Goal: Task Accomplishment & Management: Manage account settings

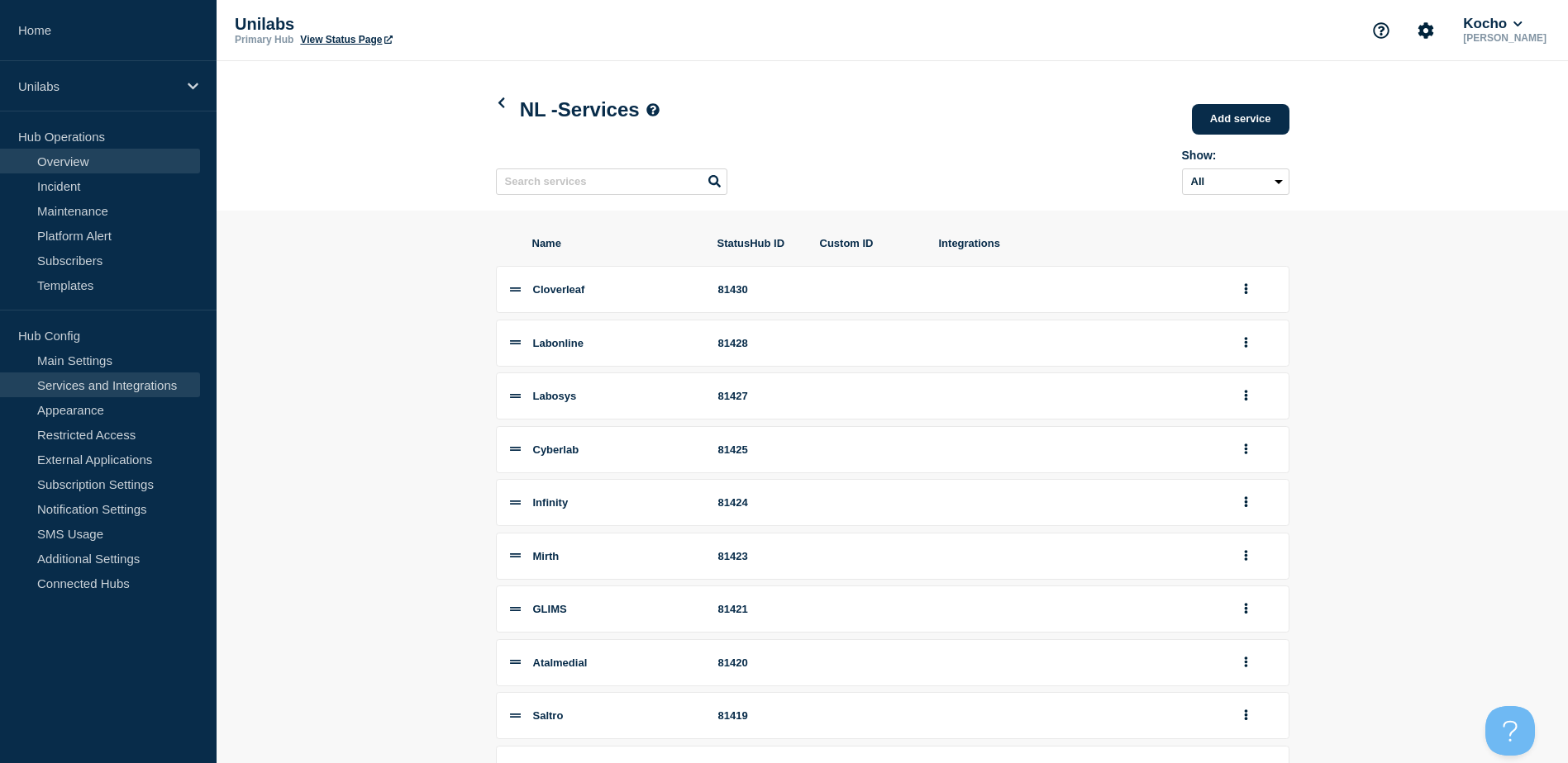
click at [94, 159] on link "Overview" at bounding box center [99, 161] width 199 height 25
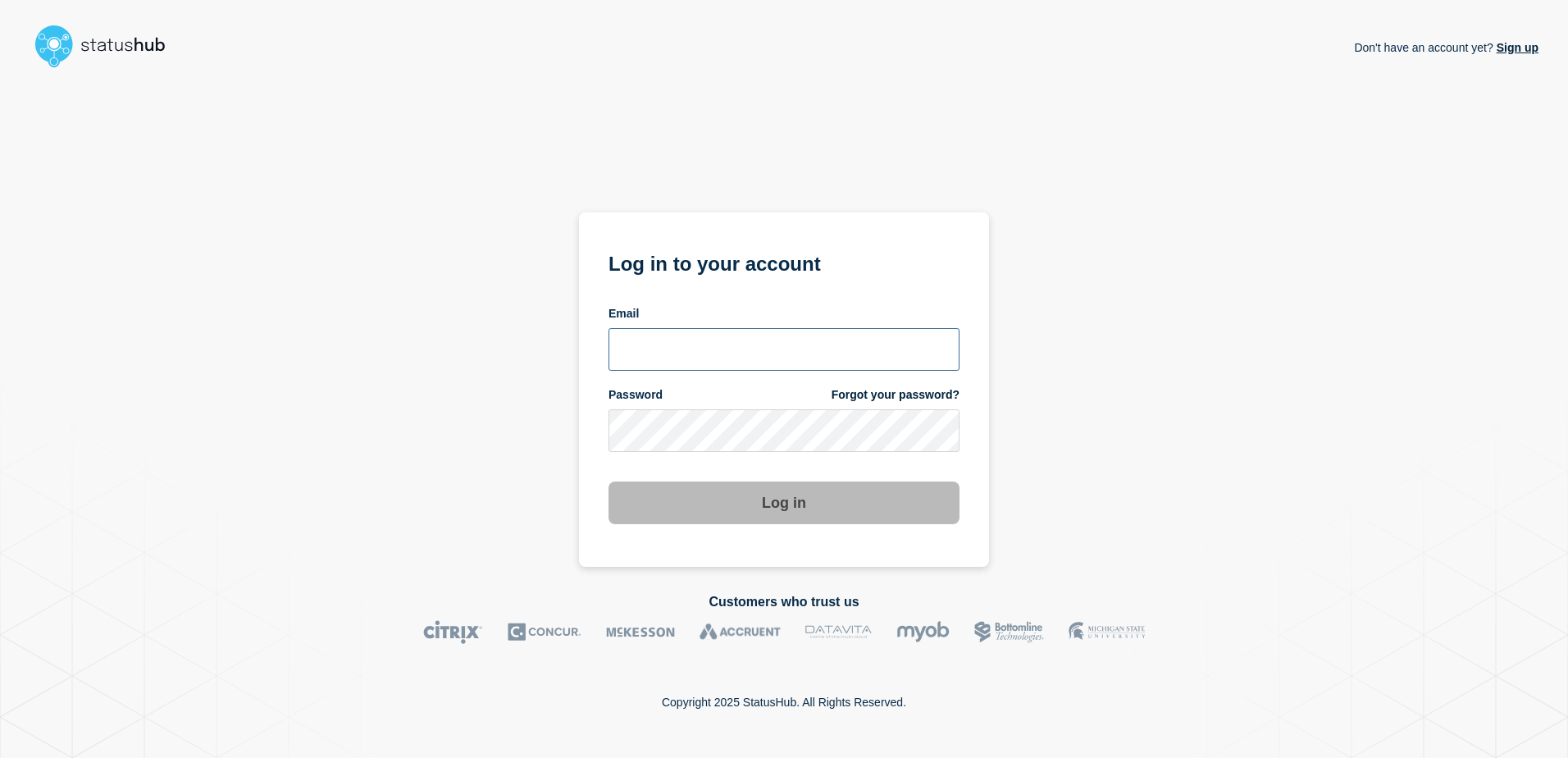
type input "[PERSON_NAME][EMAIL_ADDRESS][DOMAIN_NAME]"
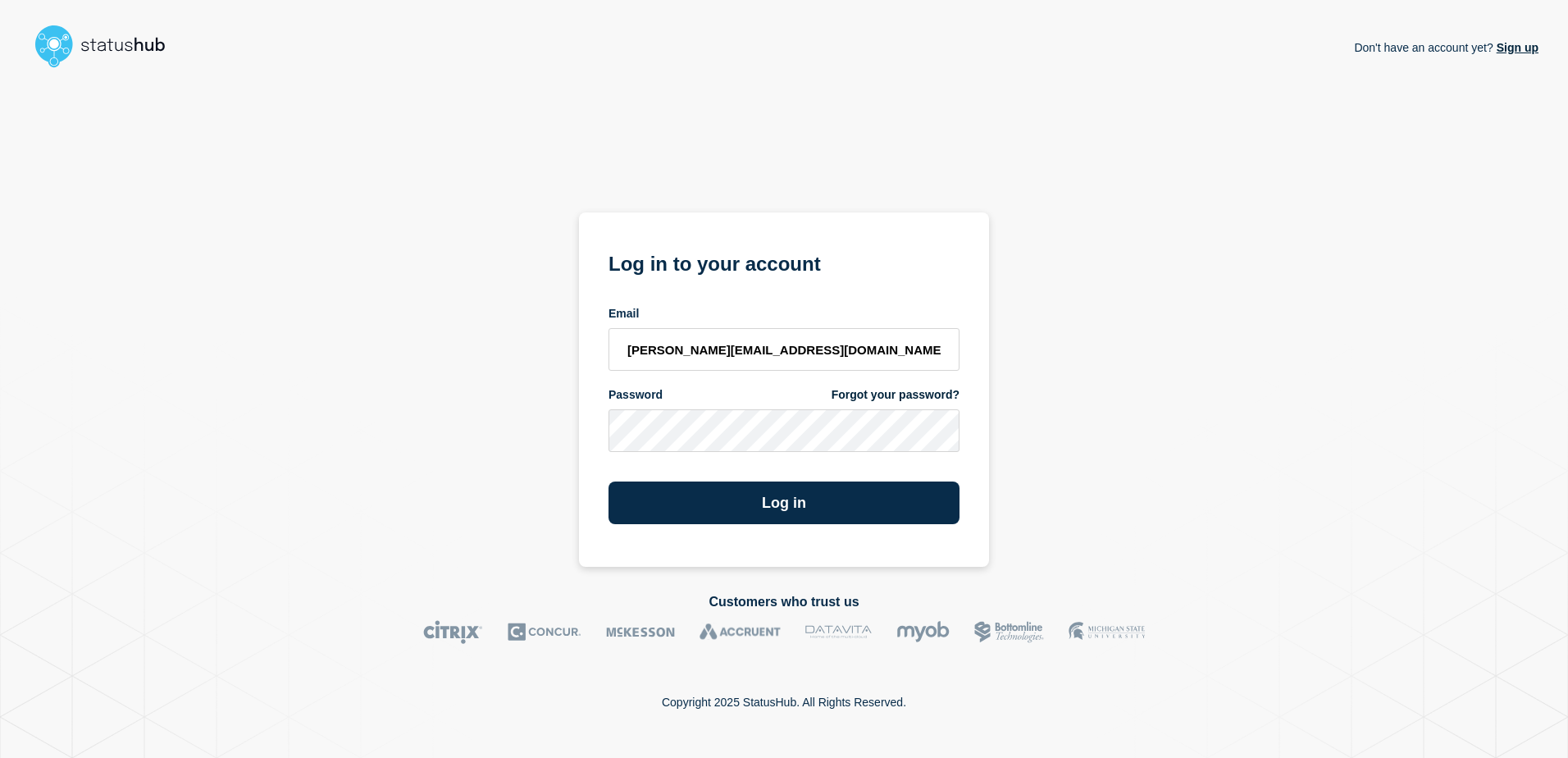
click at [665, 472] on div "Log in" at bounding box center [784, 497] width 351 height 56
click at [687, 497] on button "Log in" at bounding box center [784, 502] width 351 height 43
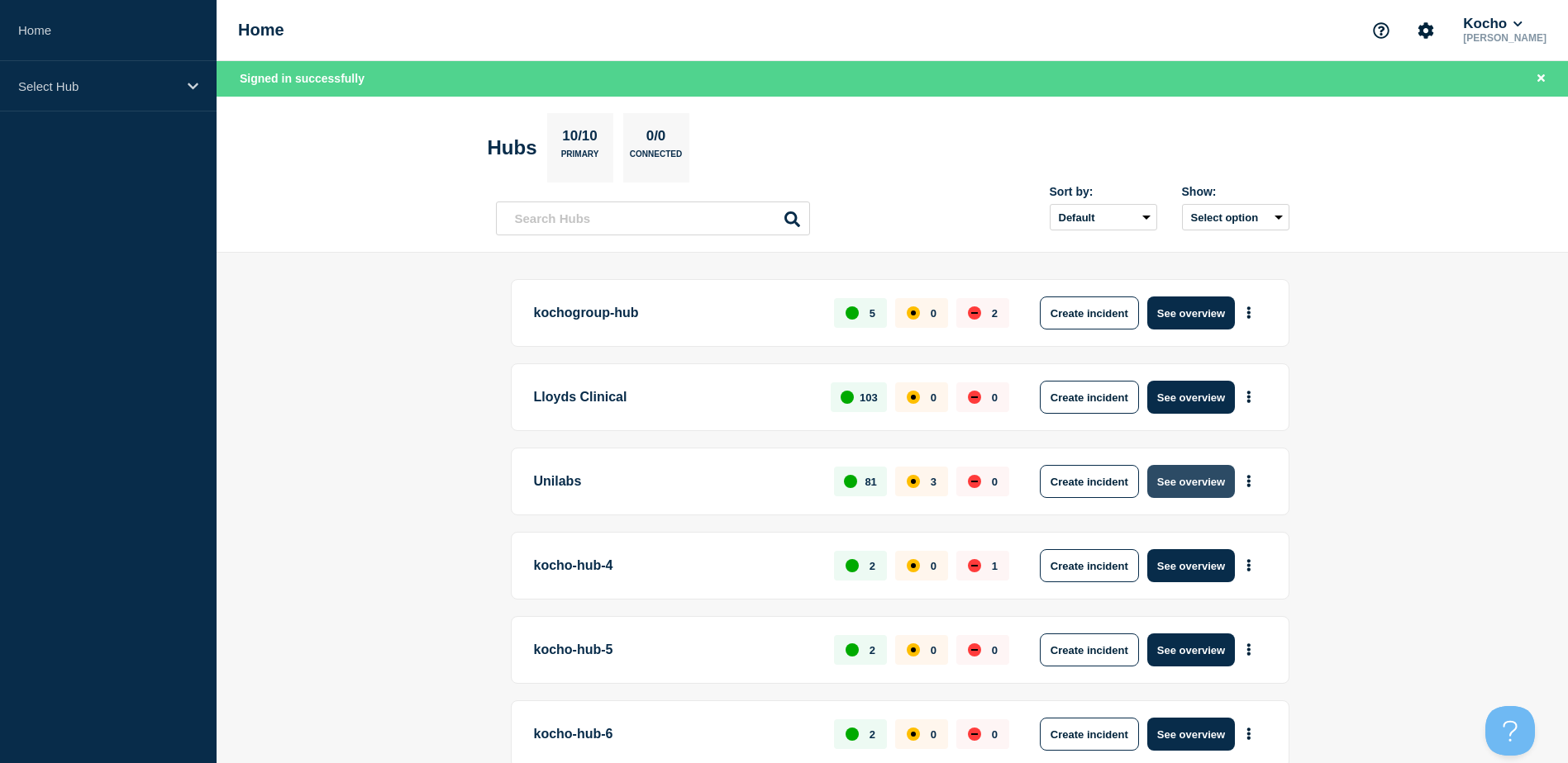
click at [1168, 478] on button "See overview" at bounding box center [1190, 482] width 88 height 33
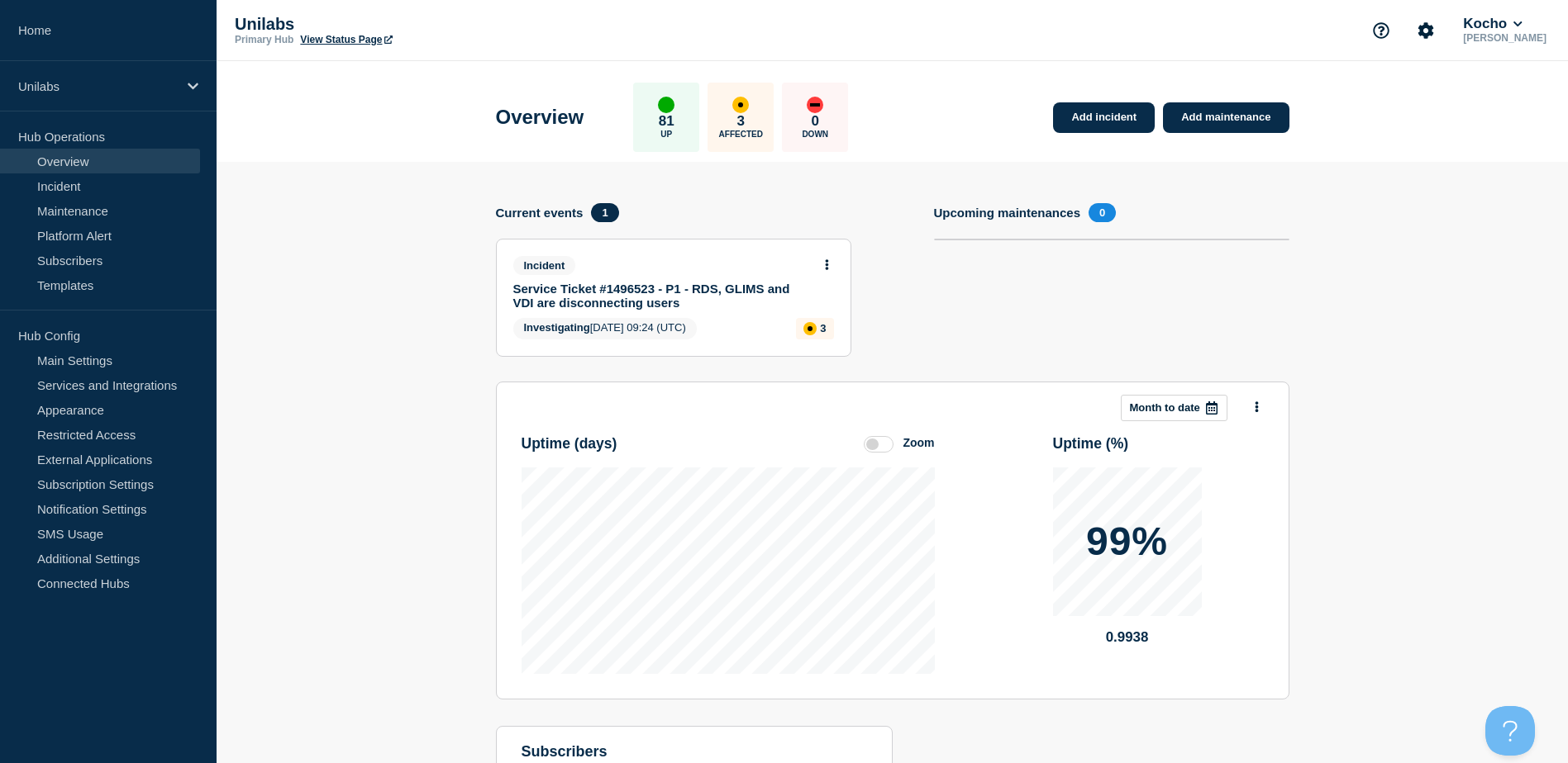
click at [730, 273] on div "Incident" at bounding box center [666, 266] width 306 height 19
click at [728, 289] on link "Service Ticket #1496523 - P1 - RDS, GLIMS and VDI are disconnecting users" at bounding box center [662, 295] width 299 height 28
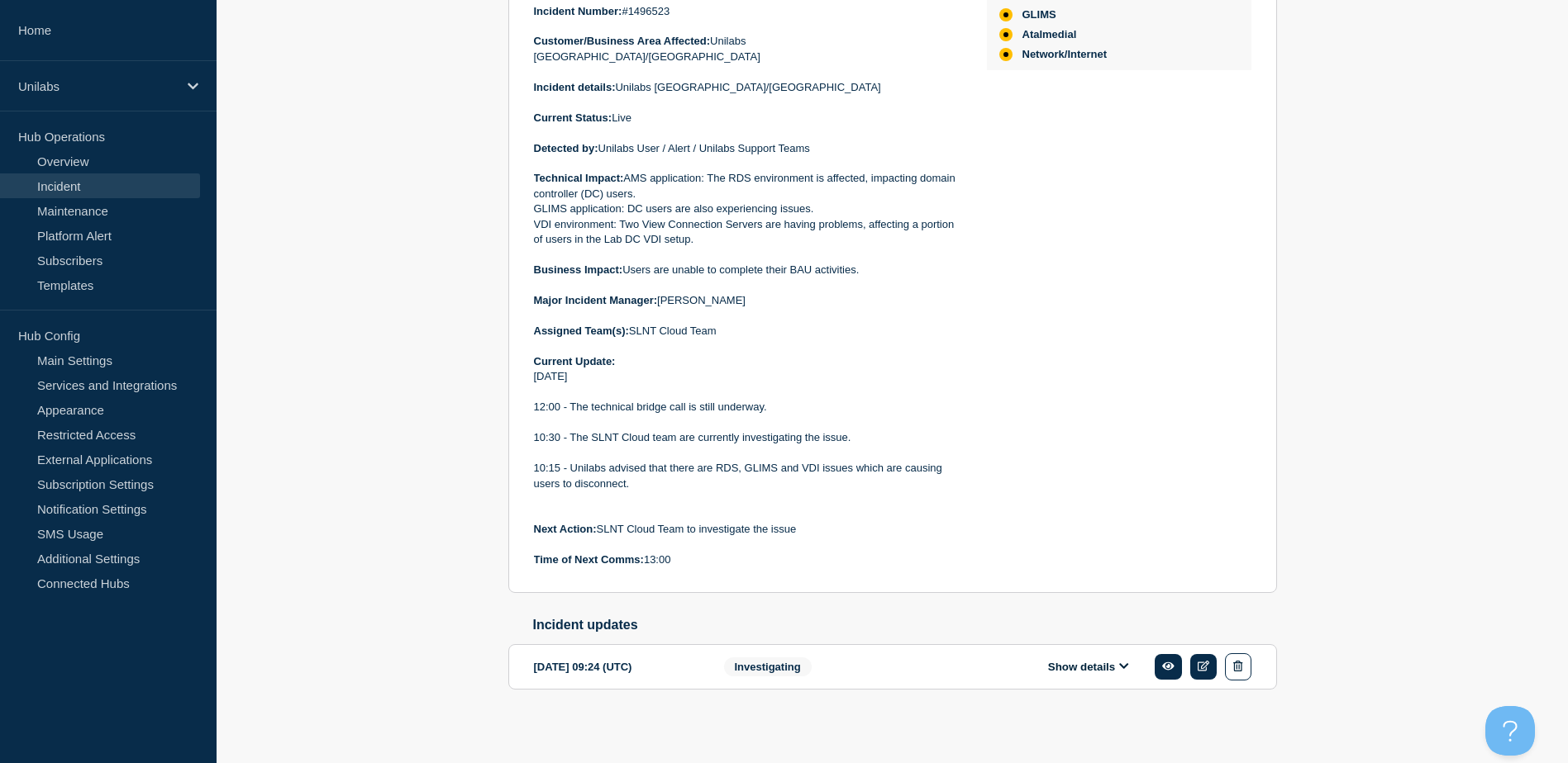
scroll to position [497, 0]
drag, startPoint x: 627, startPoint y: 397, endPoint x: 756, endPoint y: 391, distance: 129.1
click at [756, 391] on div "Incident Number: #1496523 Customer/Business Area Affected: Unilabs Netherlands/…" at bounding box center [747, 284] width 426 height 565
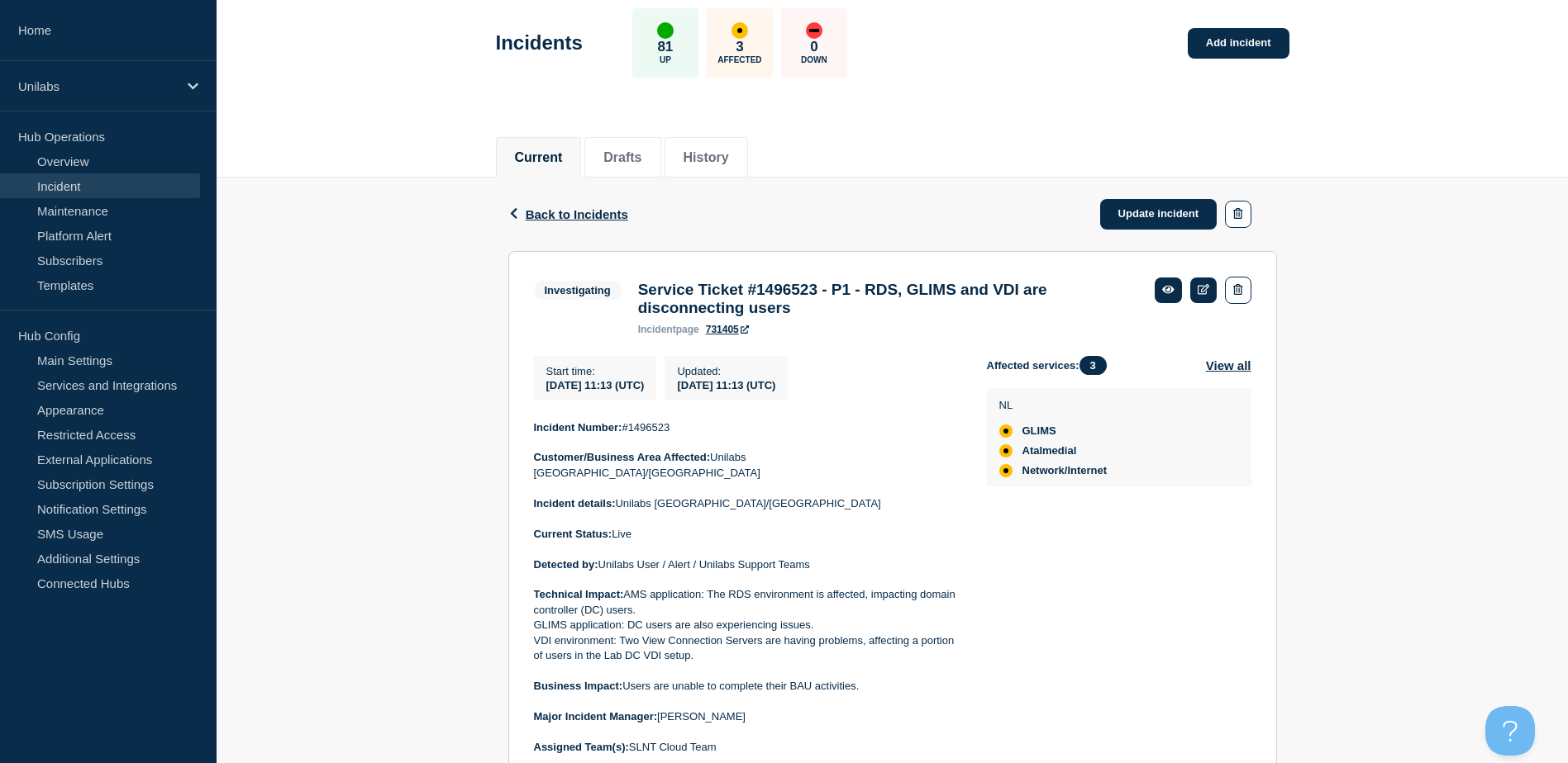
scroll to position [0, 0]
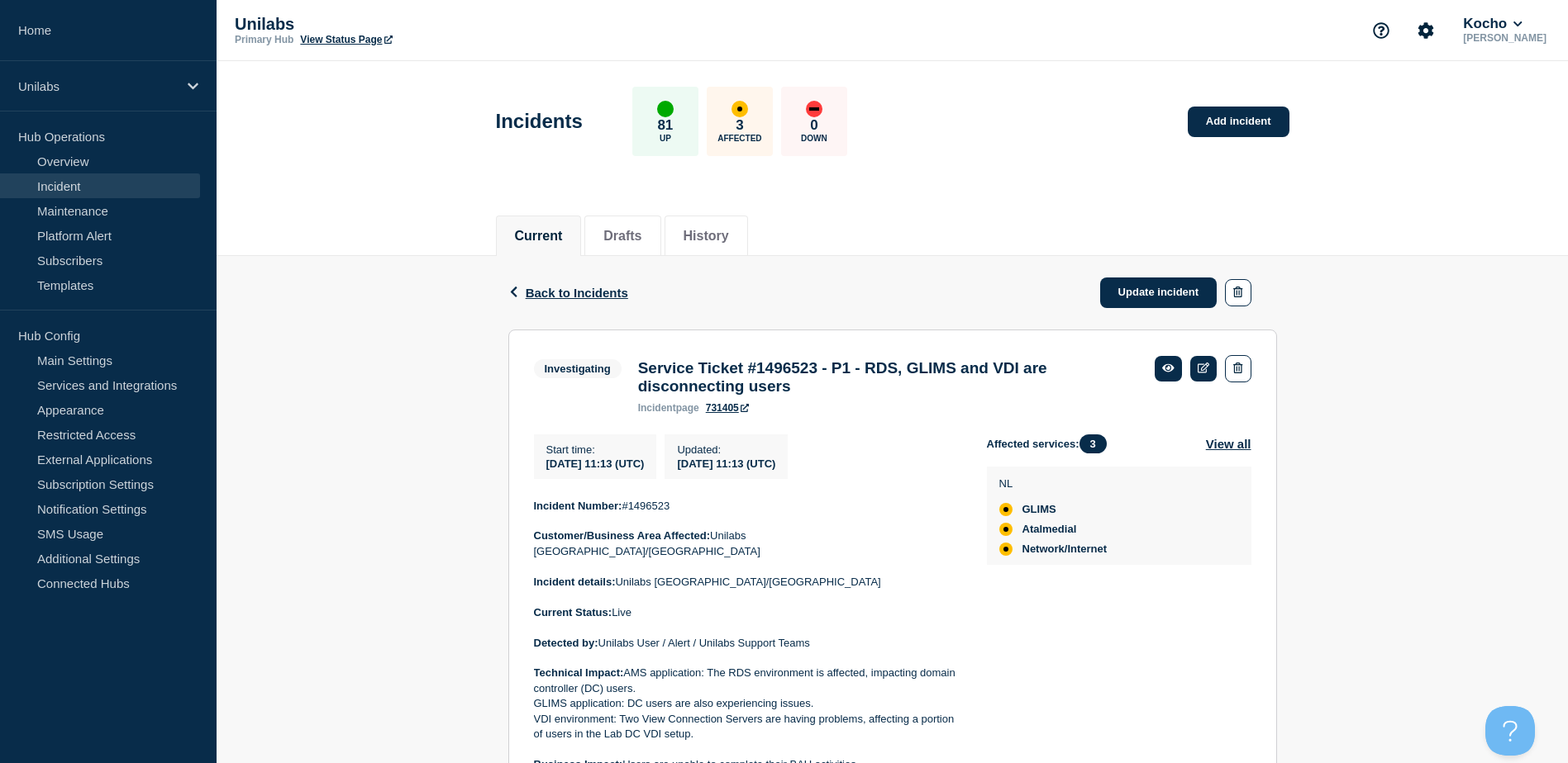
click at [652, 513] on p "Incident Number: #1496523" at bounding box center [747, 506] width 426 height 14
copy p "1496523"
click at [96, 382] on link "Services and Integrations" at bounding box center [99, 385] width 199 height 25
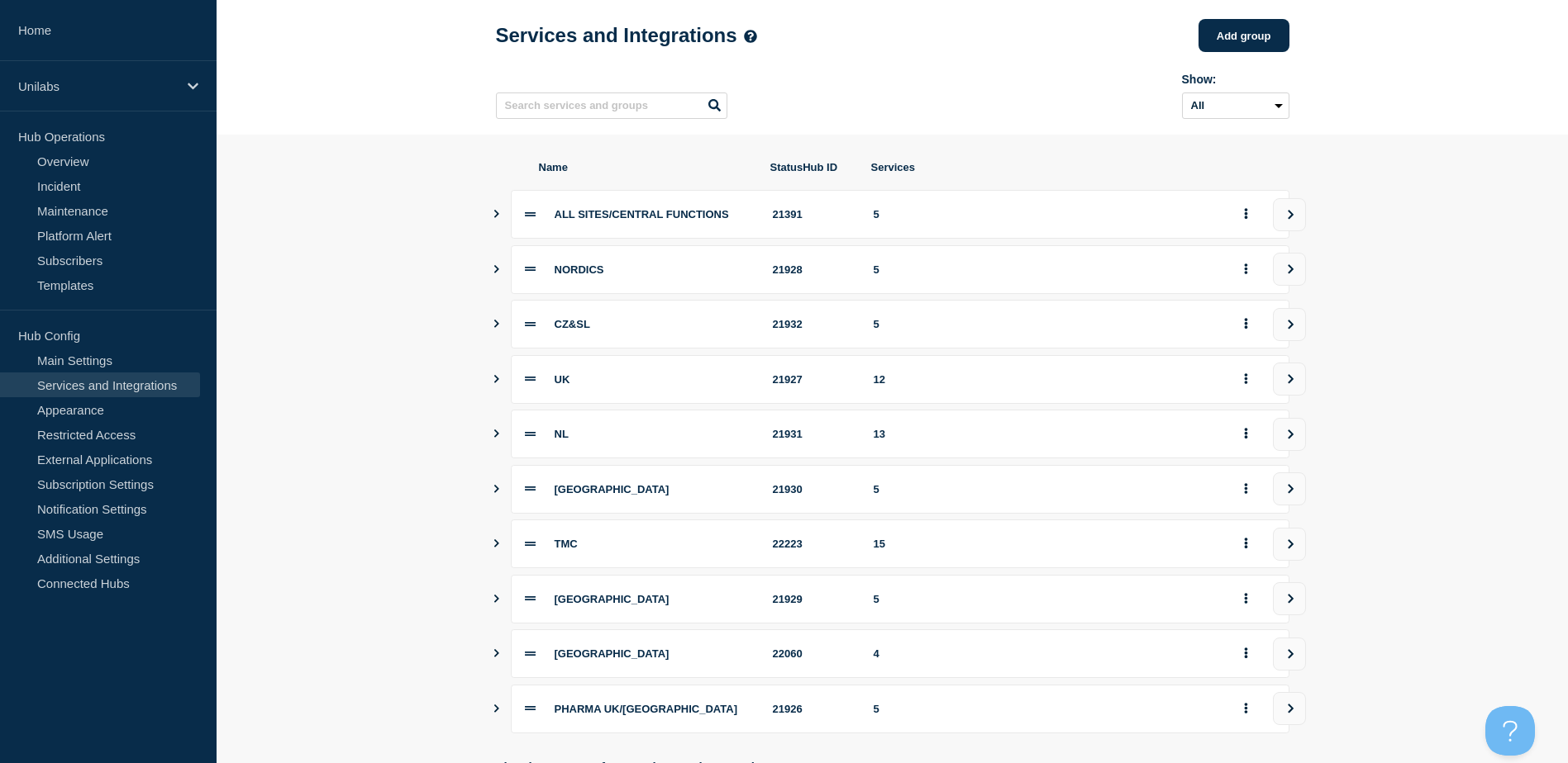
scroll to position [165, 0]
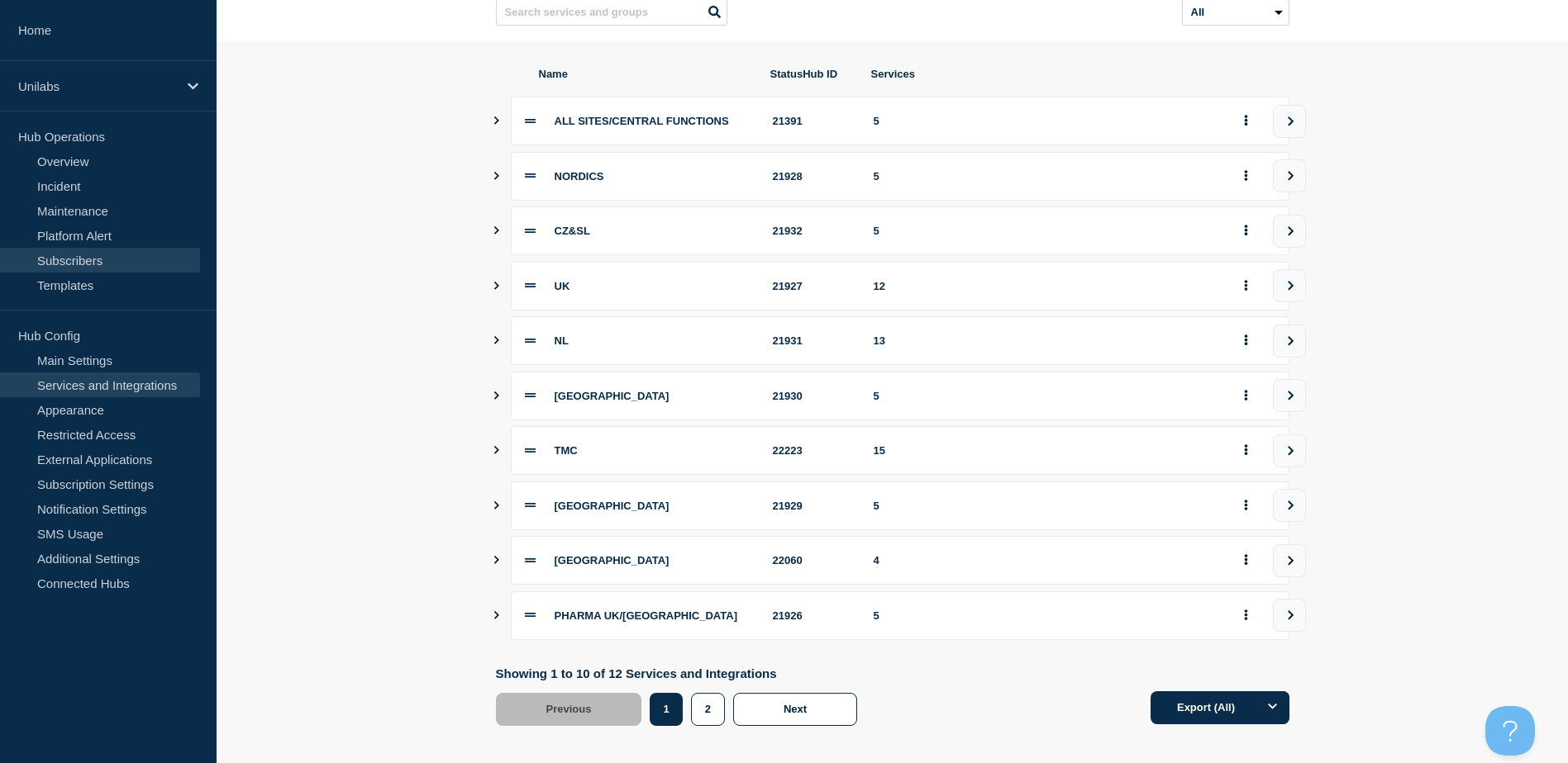
click at [84, 259] on link "Subscribers" at bounding box center [99, 260] width 199 height 25
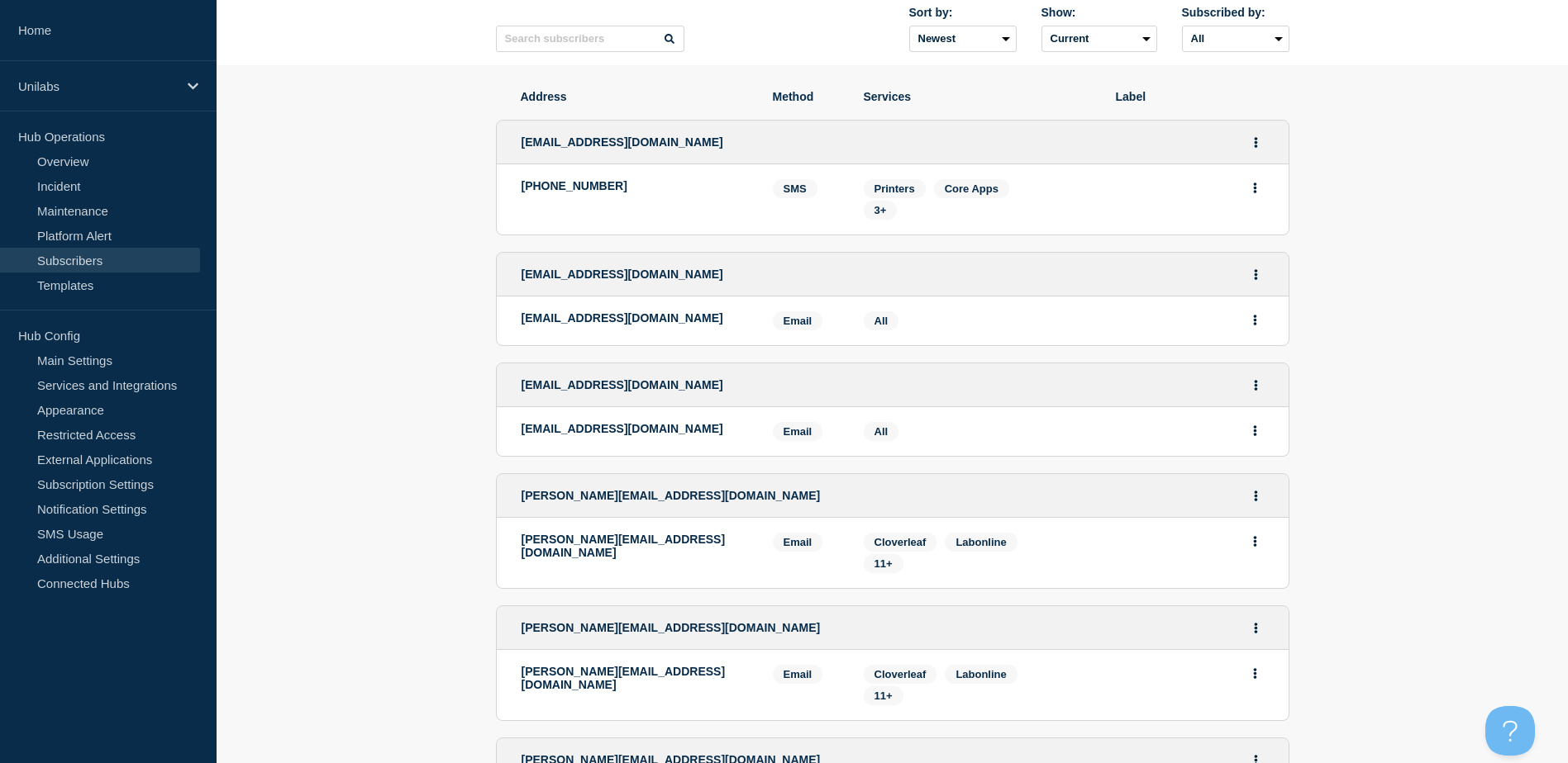
scroll to position [165, 0]
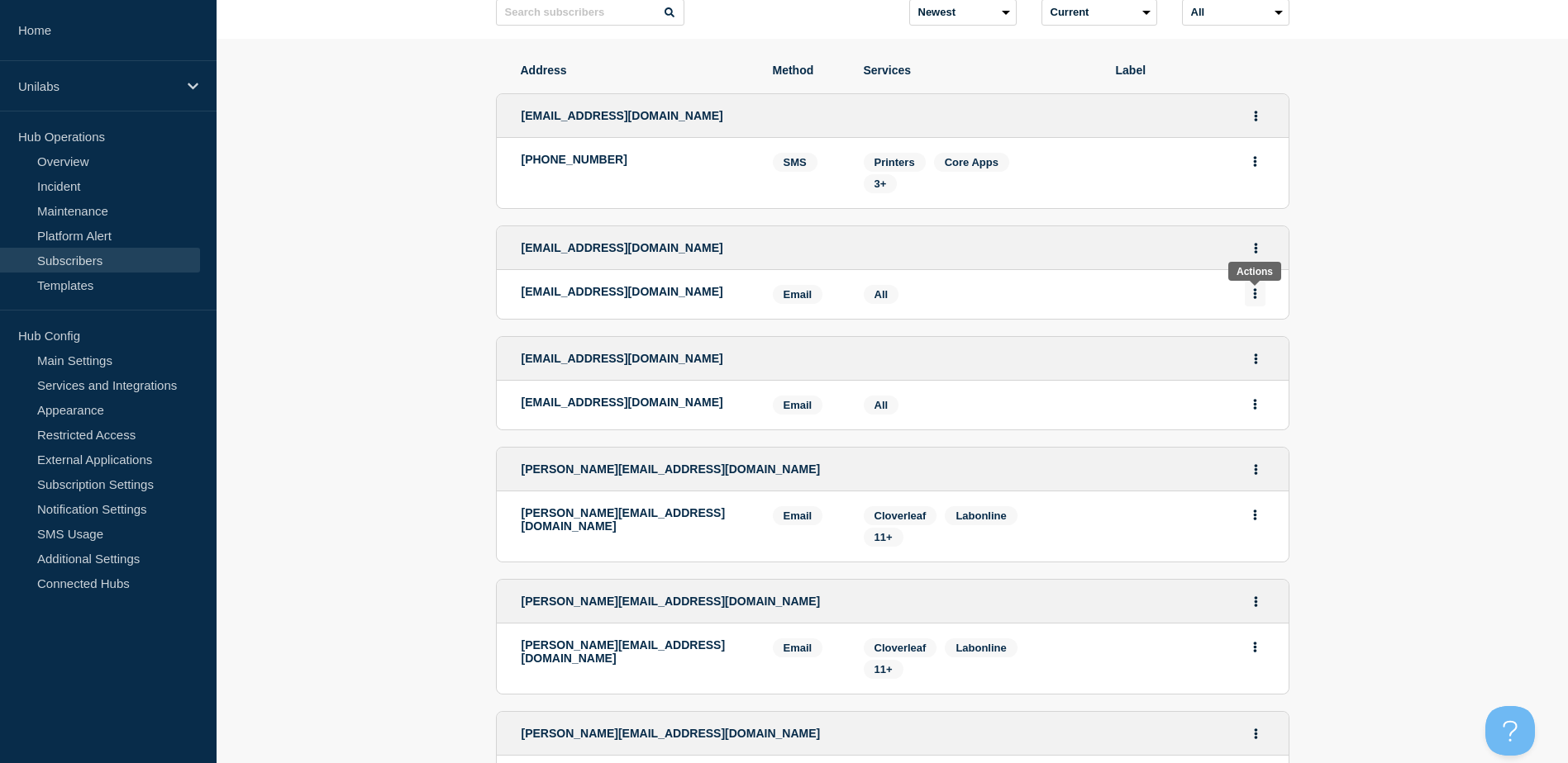
click at [1259, 294] on button "Actions" at bounding box center [1254, 294] width 20 height 26
click at [1254, 342] on button "Delete" at bounding box center [1255, 340] width 32 height 13
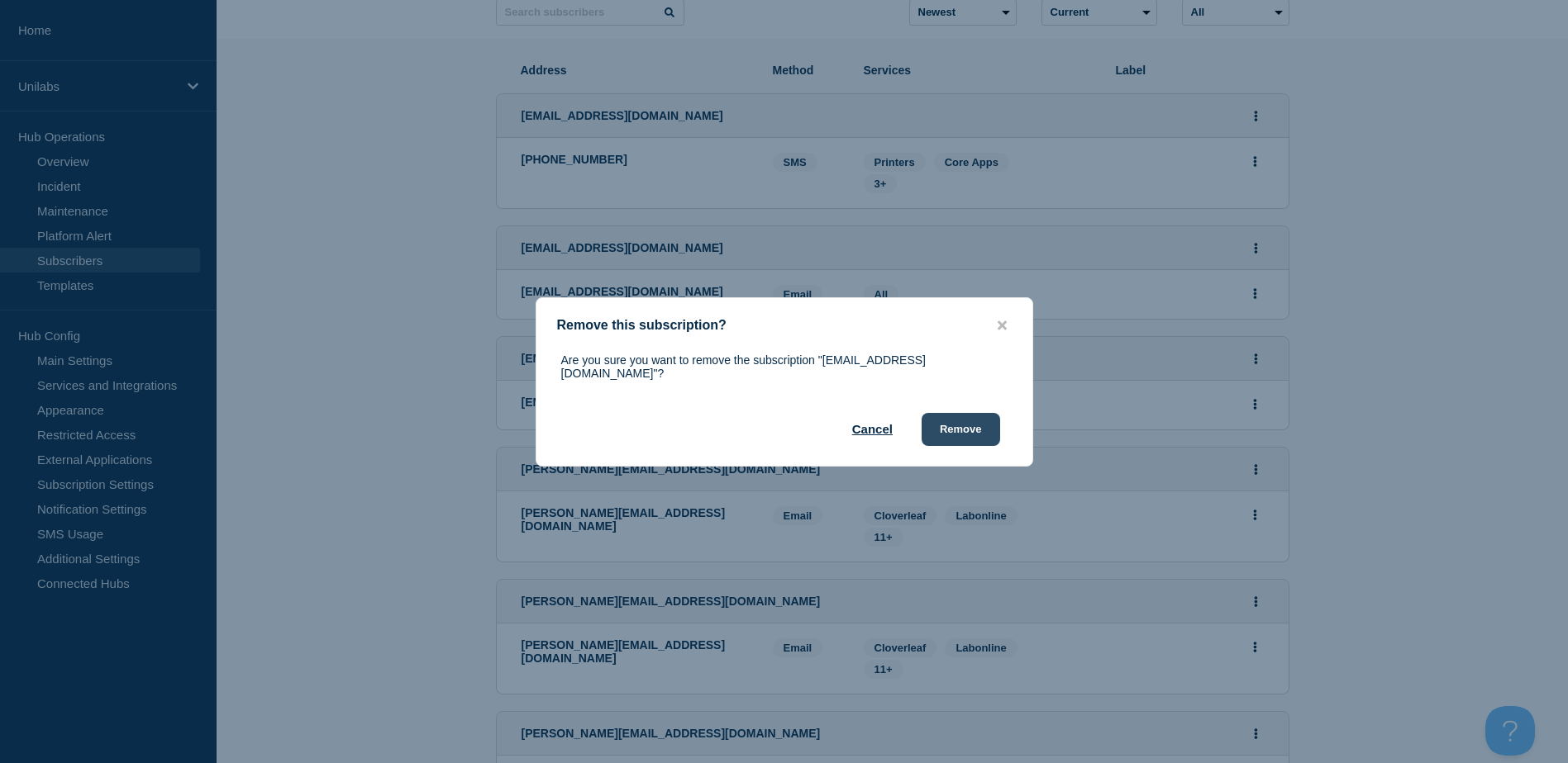
click at [988, 423] on button "Remove" at bounding box center [960, 430] width 78 height 33
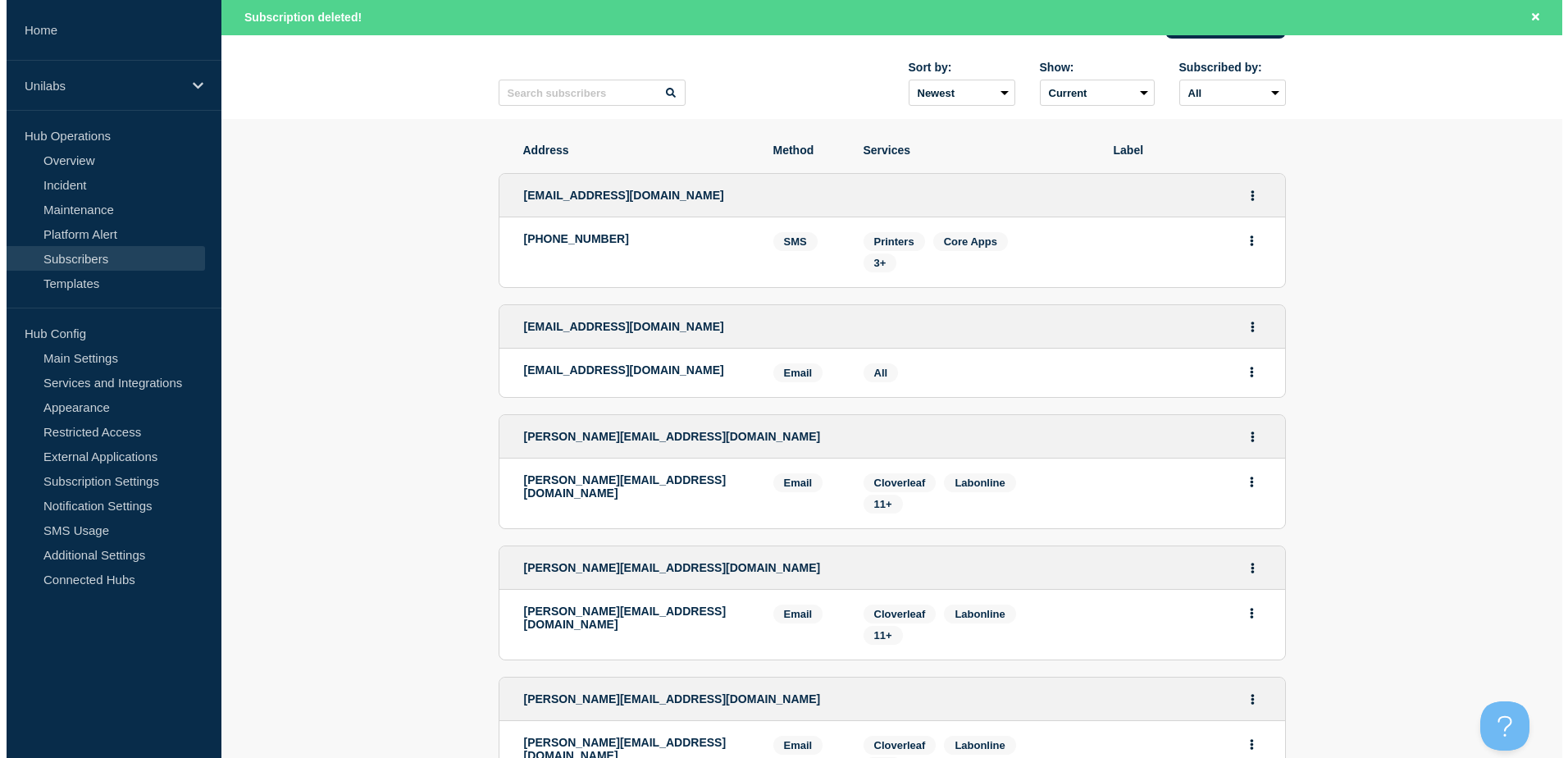
scroll to position [0, 0]
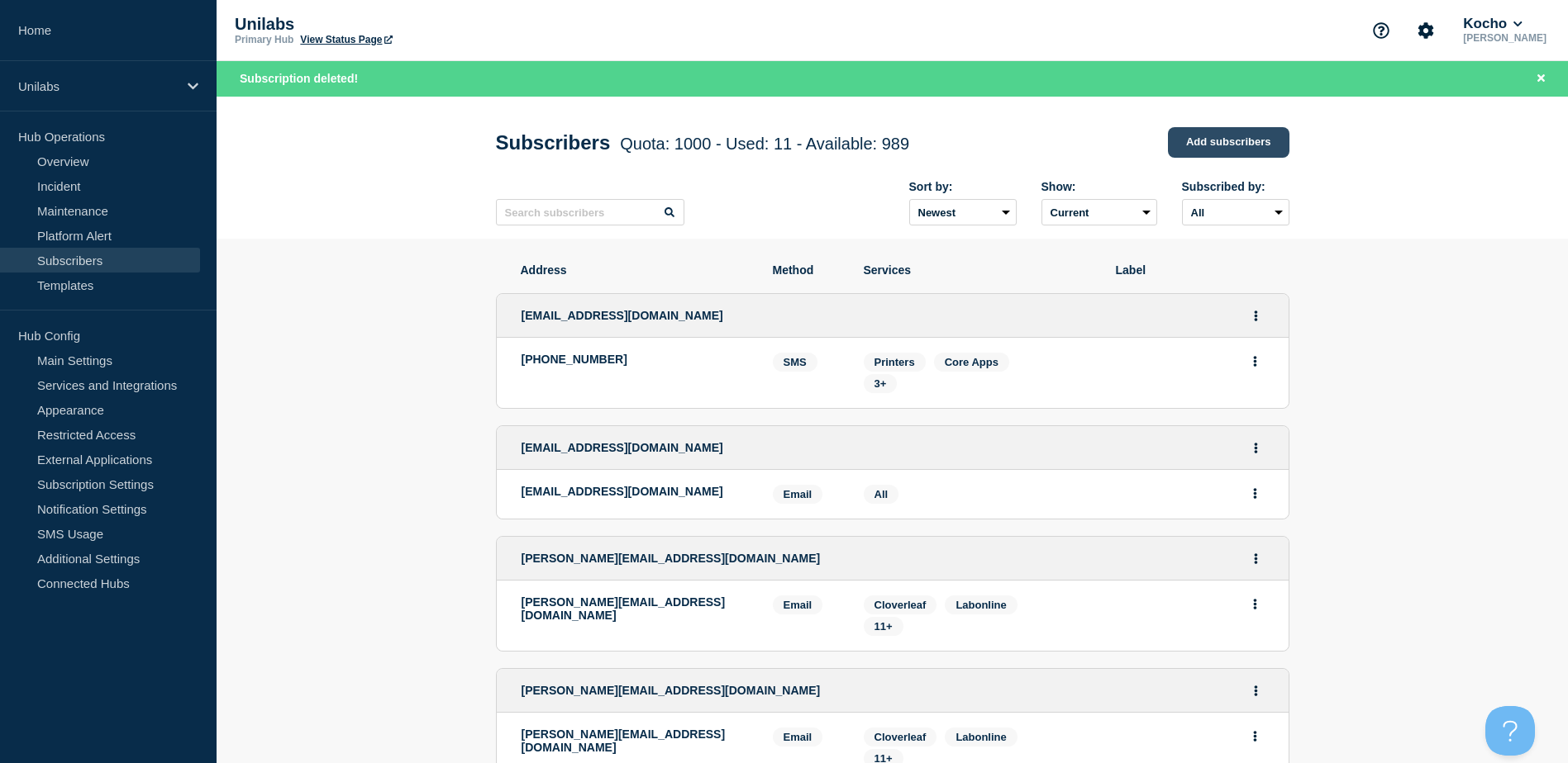
click at [1249, 144] on link "Add subscribers" at bounding box center [1229, 143] width 121 height 31
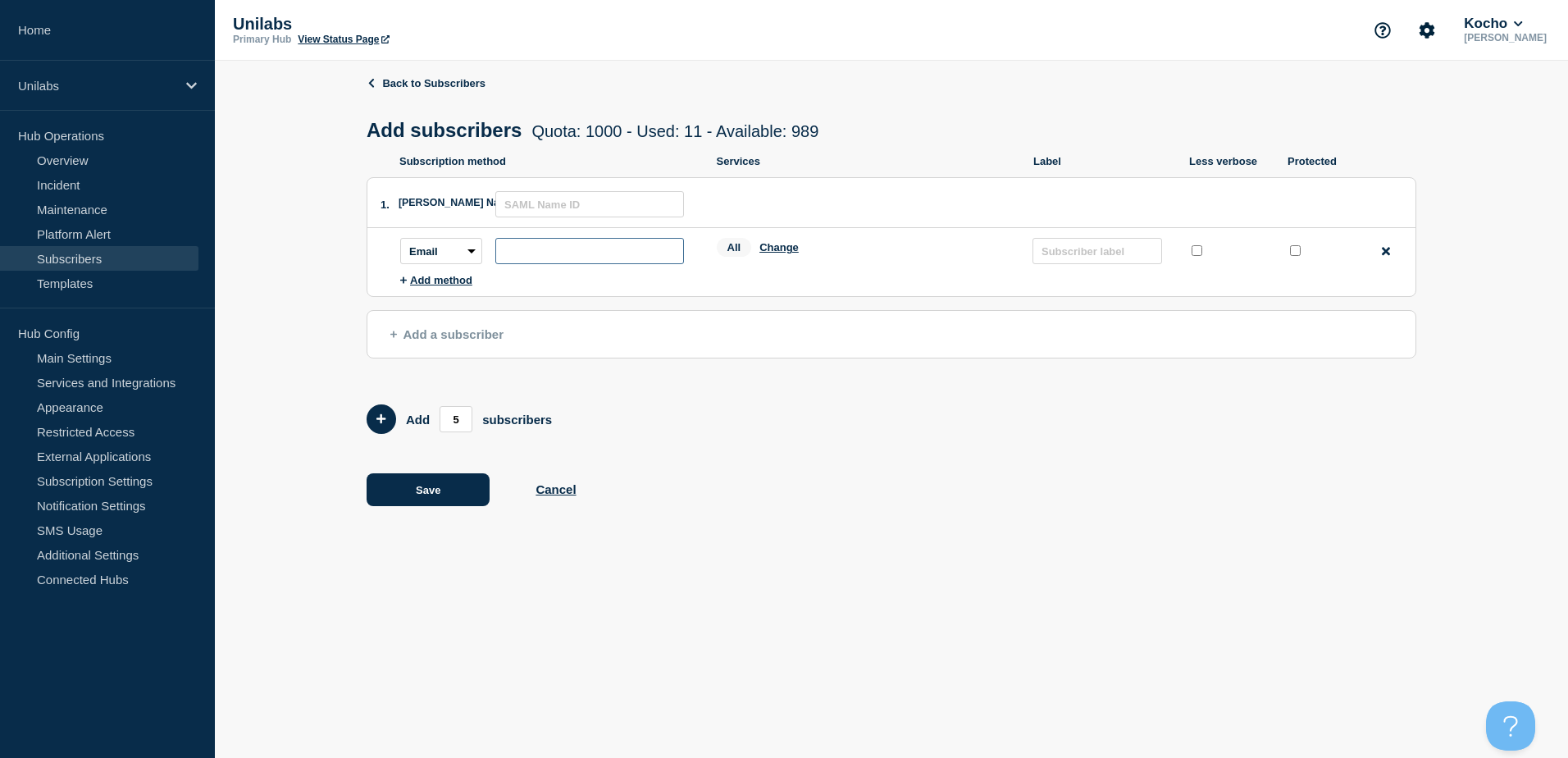
click at [555, 251] on input "subscription-address" at bounding box center [589, 251] width 188 height 26
paste input "Kocho AAH StatusHUB <KochoAAHStatusHUB@kocho.co.uk>"
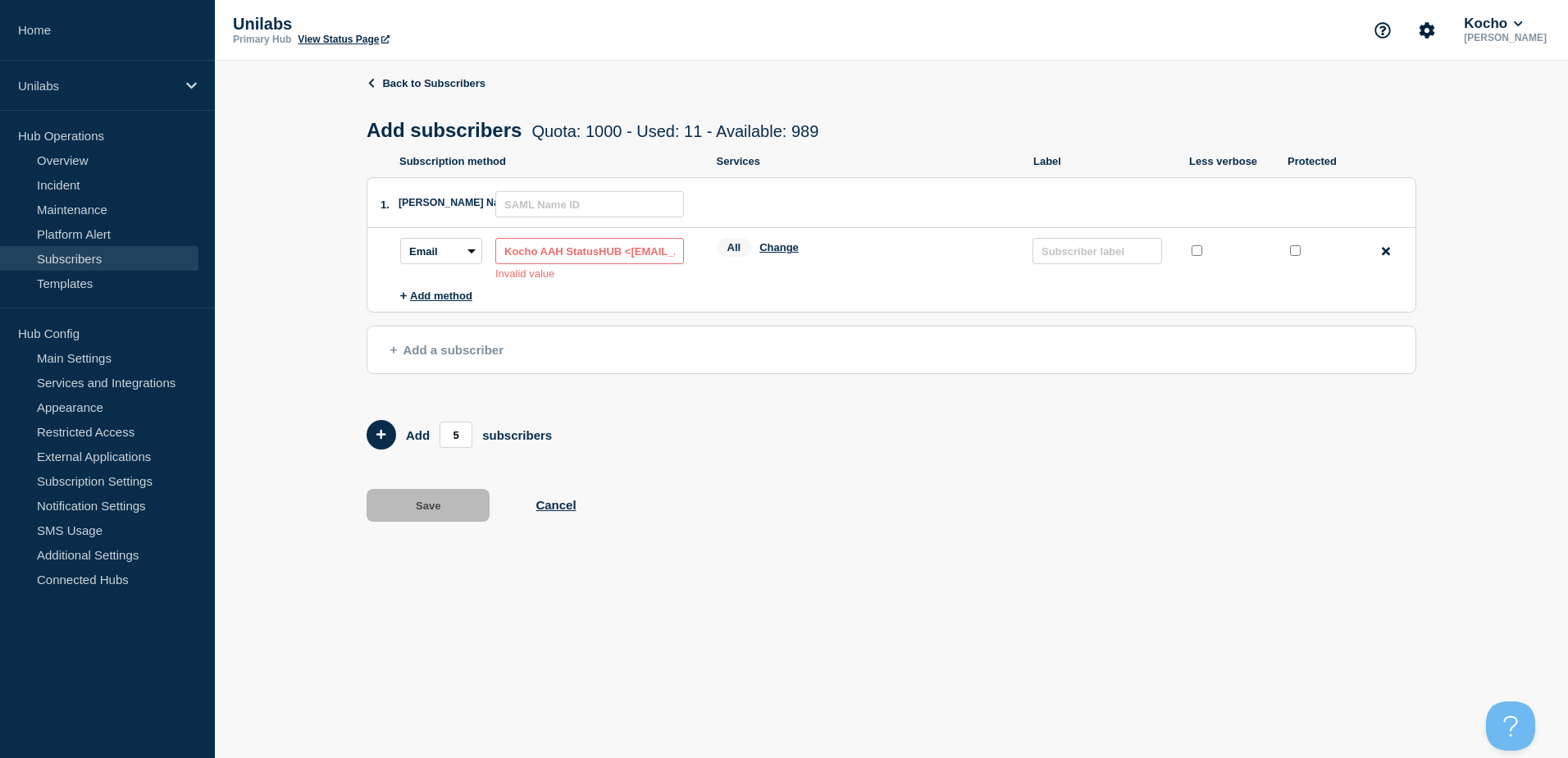
drag, startPoint x: 534, startPoint y: 256, endPoint x: 585, endPoint y: 257, distance: 51.0
click at [485, 259] on div "Subscription method: Email SMS Webhook Slack Teams Address: Kocho AAH StatusHUB…" at bounding box center [545, 259] width 291 height 42
click at [630, 251] on input "Kocho AAH StatusHUB <KochoAAHStatusHUB@kocho.co.uk" at bounding box center [589, 251] width 188 height 26
click at [632, 257] on input "Kocho AAH StatusHUB <KochoAAHStatusHUB@kocho.co.uk" at bounding box center [589, 251] width 188 height 26
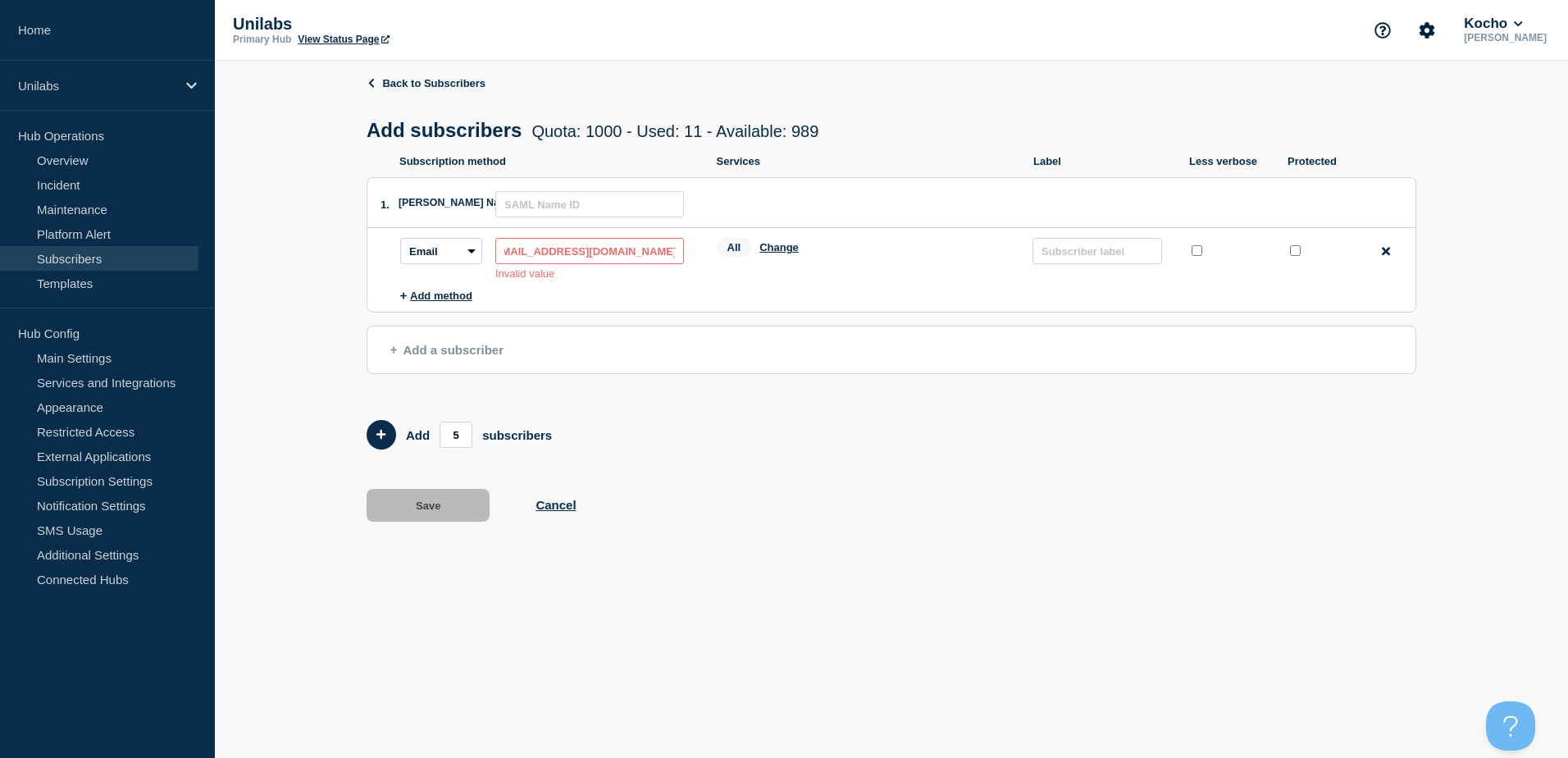
drag, startPoint x: 635, startPoint y: 256, endPoint x: 672, endPoint y: 265, distance: 38.1
click at [672, 264] on input "Kocho AAH StatusHUB <KochoAAHStatusHUB@kocho.co.uk" at bounding box center [589, 251] width 188 height 26
type input "Kocho AAH StatusHUB <KochoAAHStatusHUB@kocho.co.uk"
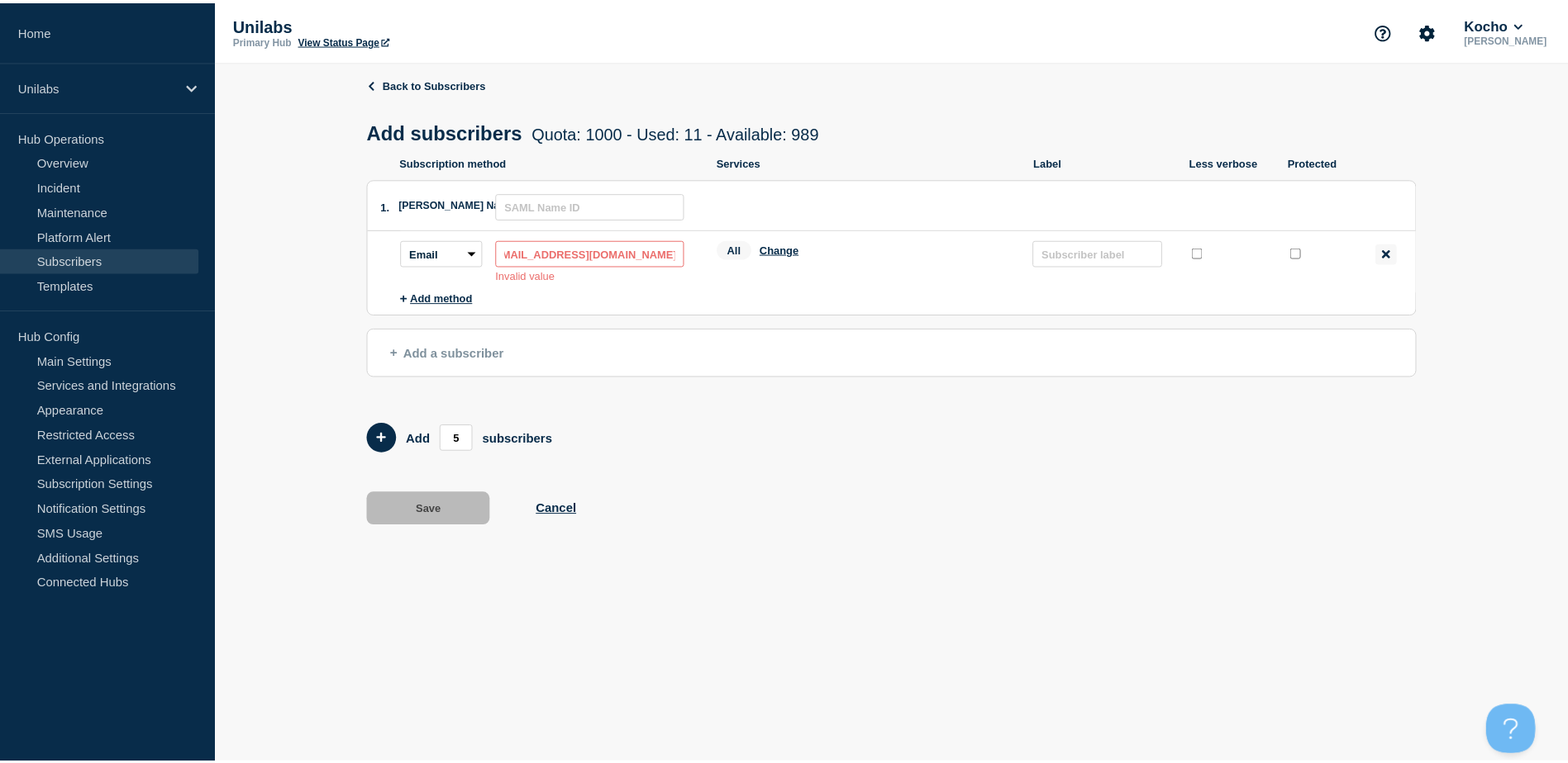
scroll to position [0, 0]
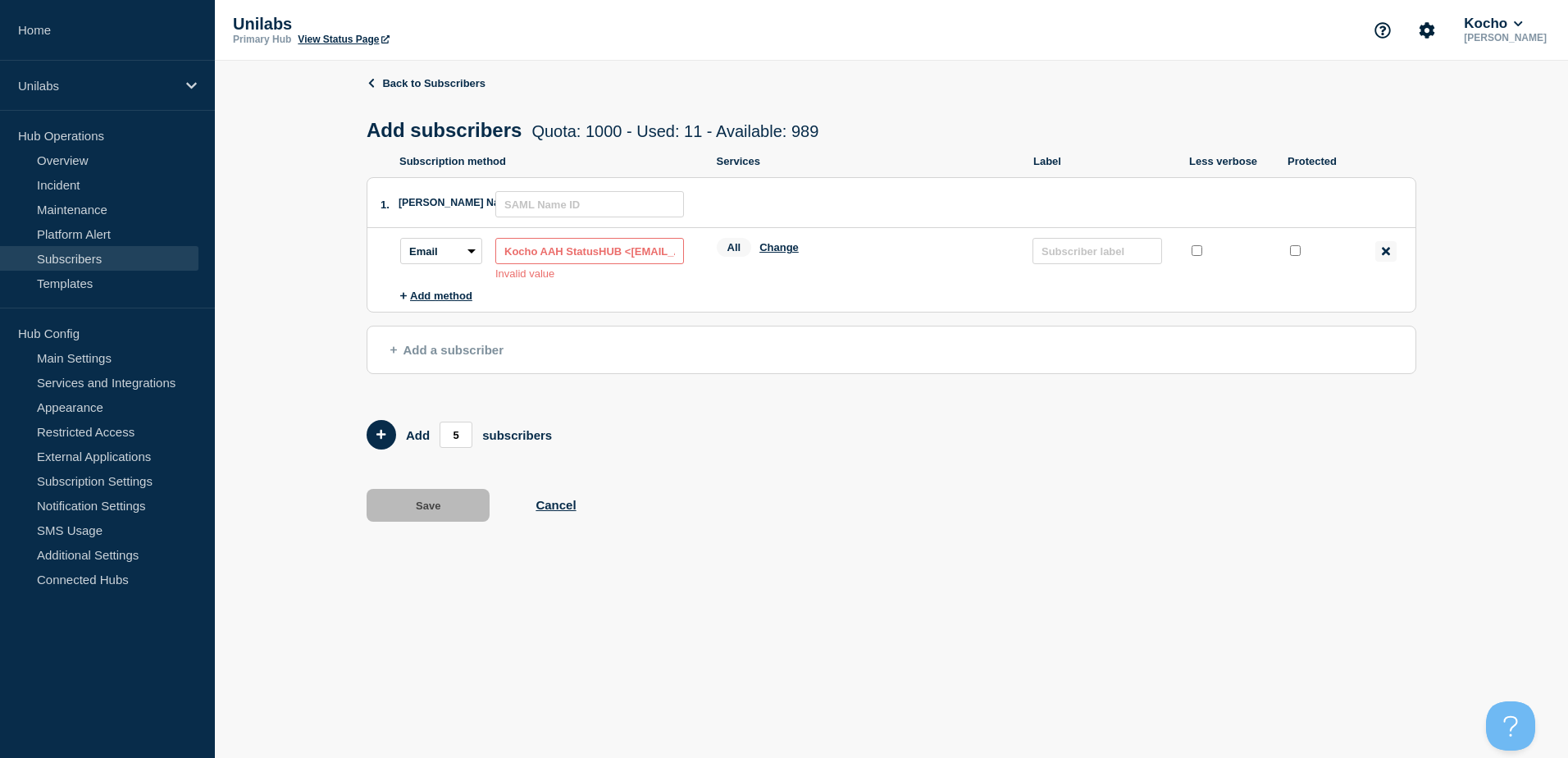
click at [1388, 250] on icon at bounding box center [1386, 251] width 9 height 12
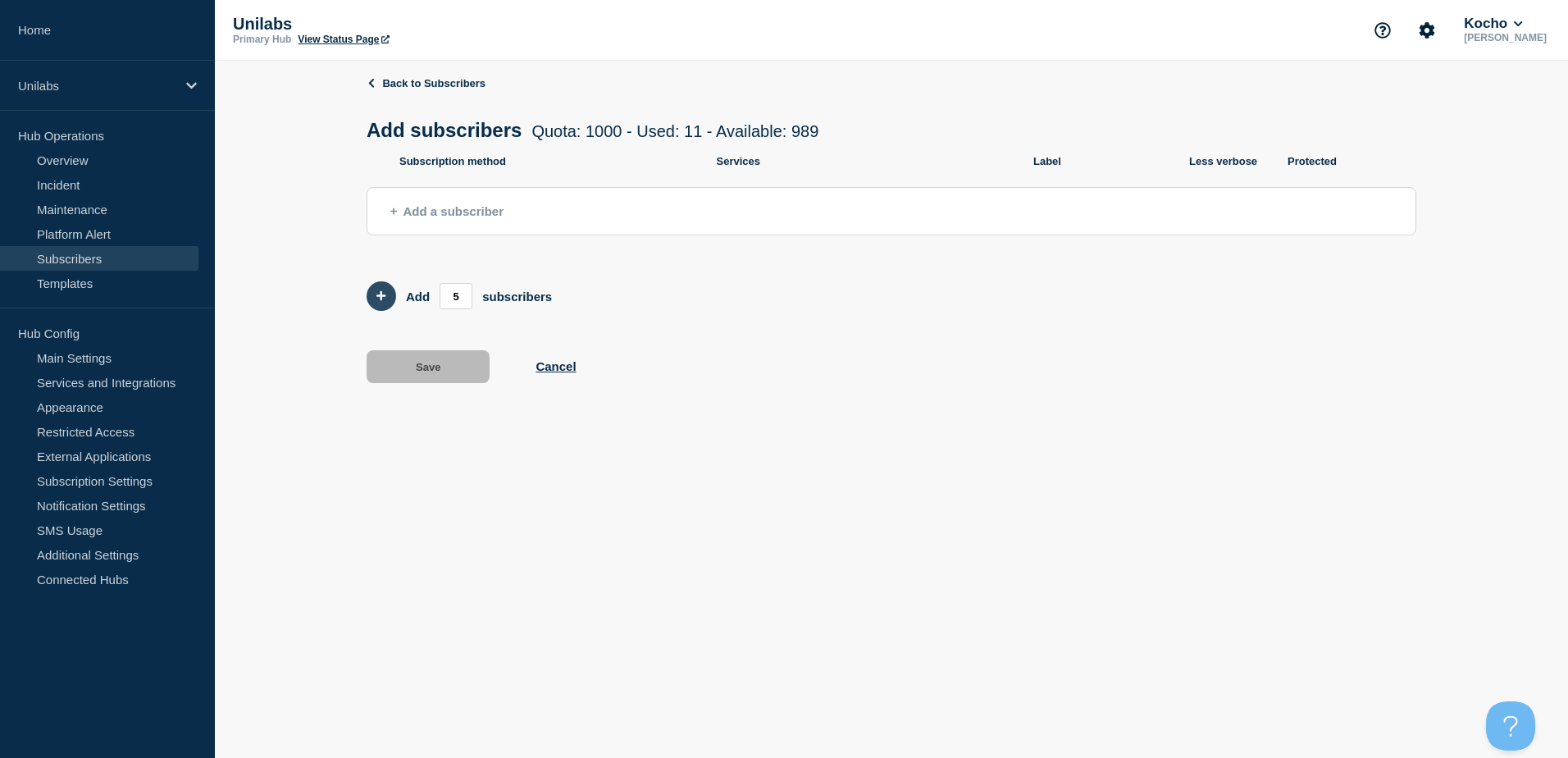
click at [388, 302] on button "Add 5 team members" at bounding box center [381, 296] width 30 height 30
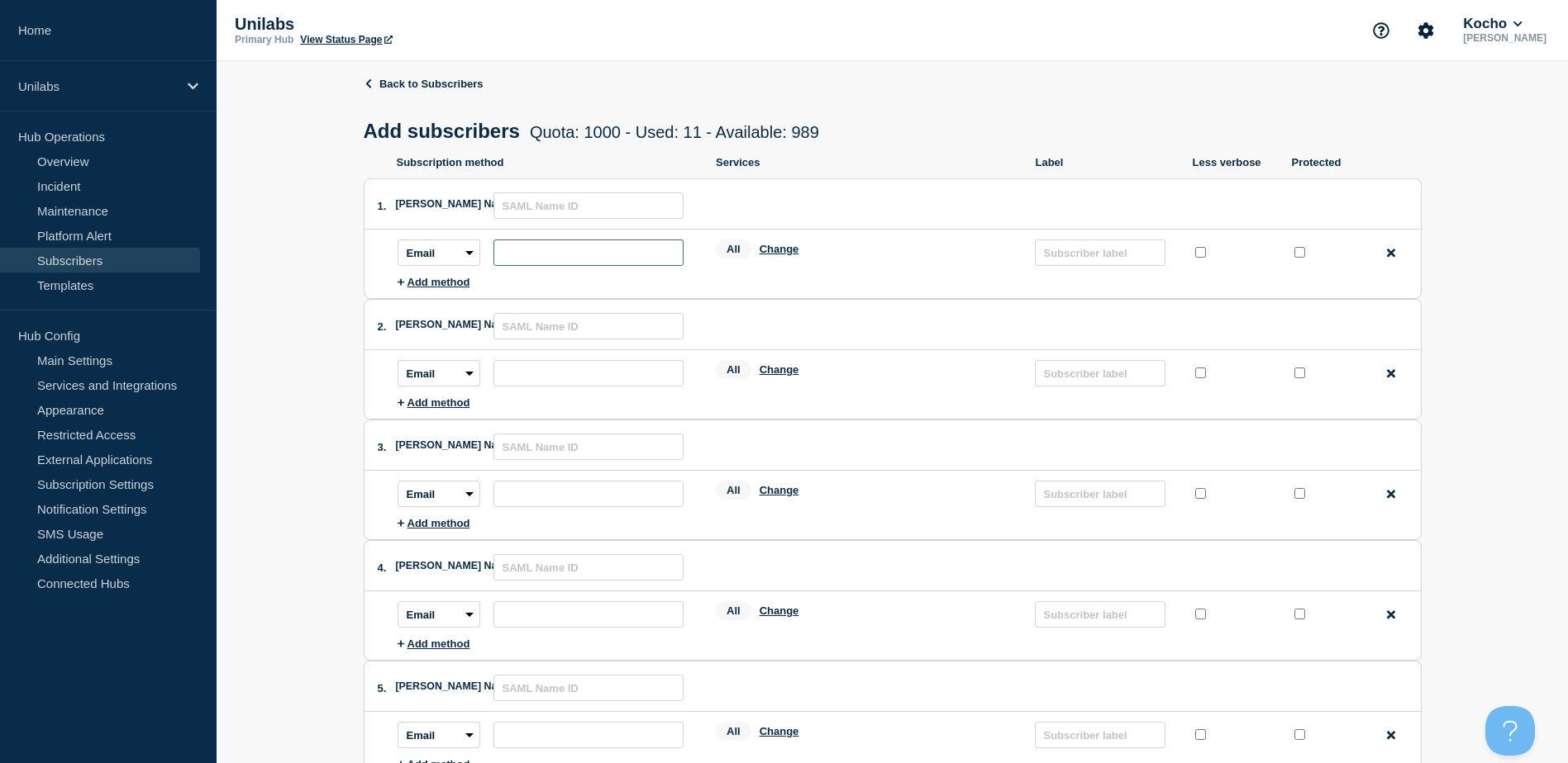
click at [565, 247] on input "subscription-address" at bounding box center [588, 252] width 190 height 26
click at [556, 252] on input "subscription-address" at bounding box center [588, 252] width 190 height 26
paste input "adam.carroll@kocho.co.uk"
type input "adam.carroll@kocho.co.uk"
click at [889, 276] on li "Subscription method: Email SMS Webhook Slack Teams Address: adam.carroll@kocho.…" at bounding box center [908, 252] width 1023 height 46
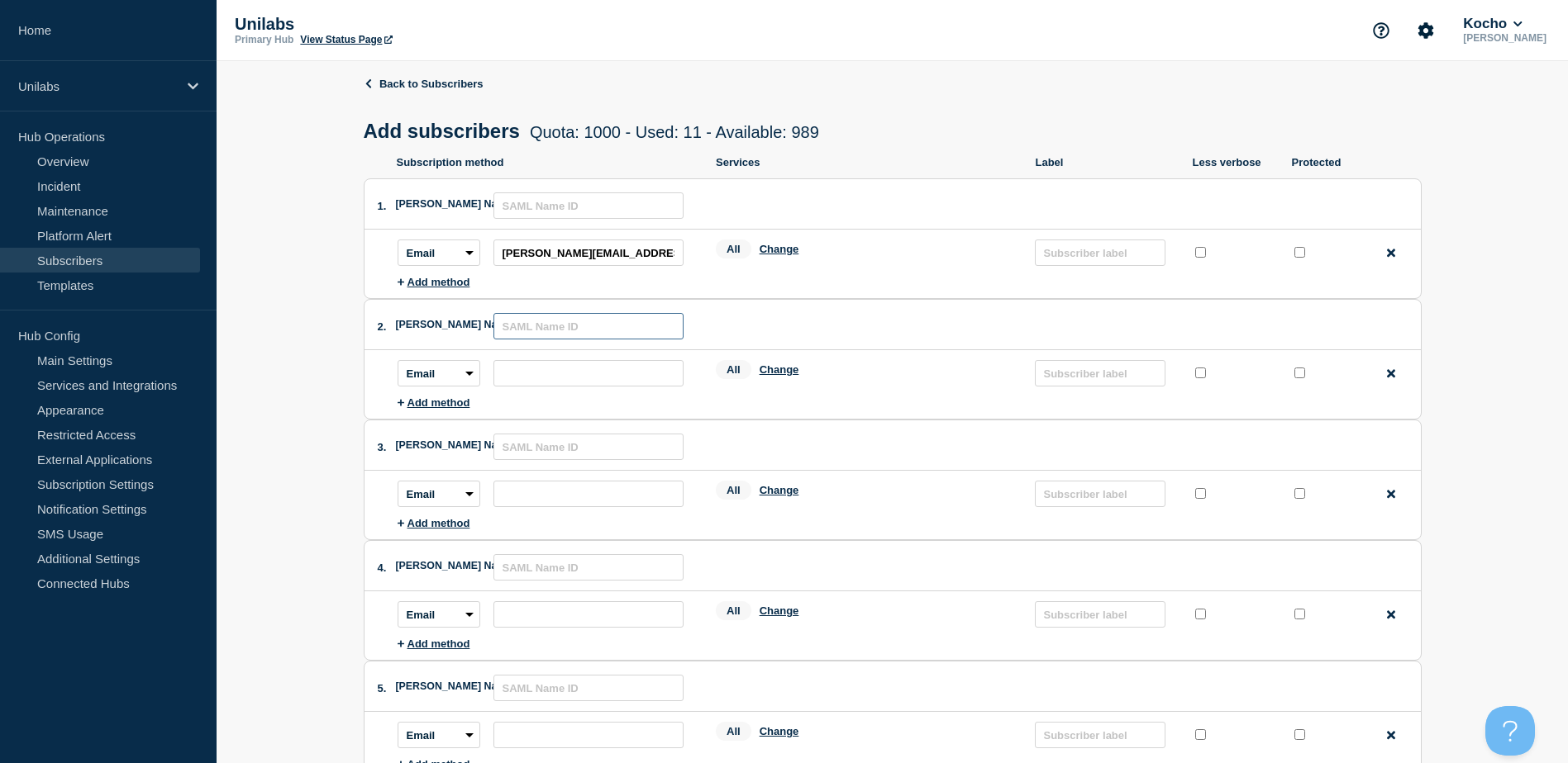
click at [588, 334] on input "text" at bounding box center [588, 326] width 190 height 26
click at [1382, 261] on div "Remove method" at bounding box center [1391, 252] width 21 height 20
click at [520, 262] on input "subscription-address" at bounding box center [588, 252] width 190 height 26
paste input "Kocho AAH StatusHUB <KochoAAHStatusHUB@kocho.co.uk>"
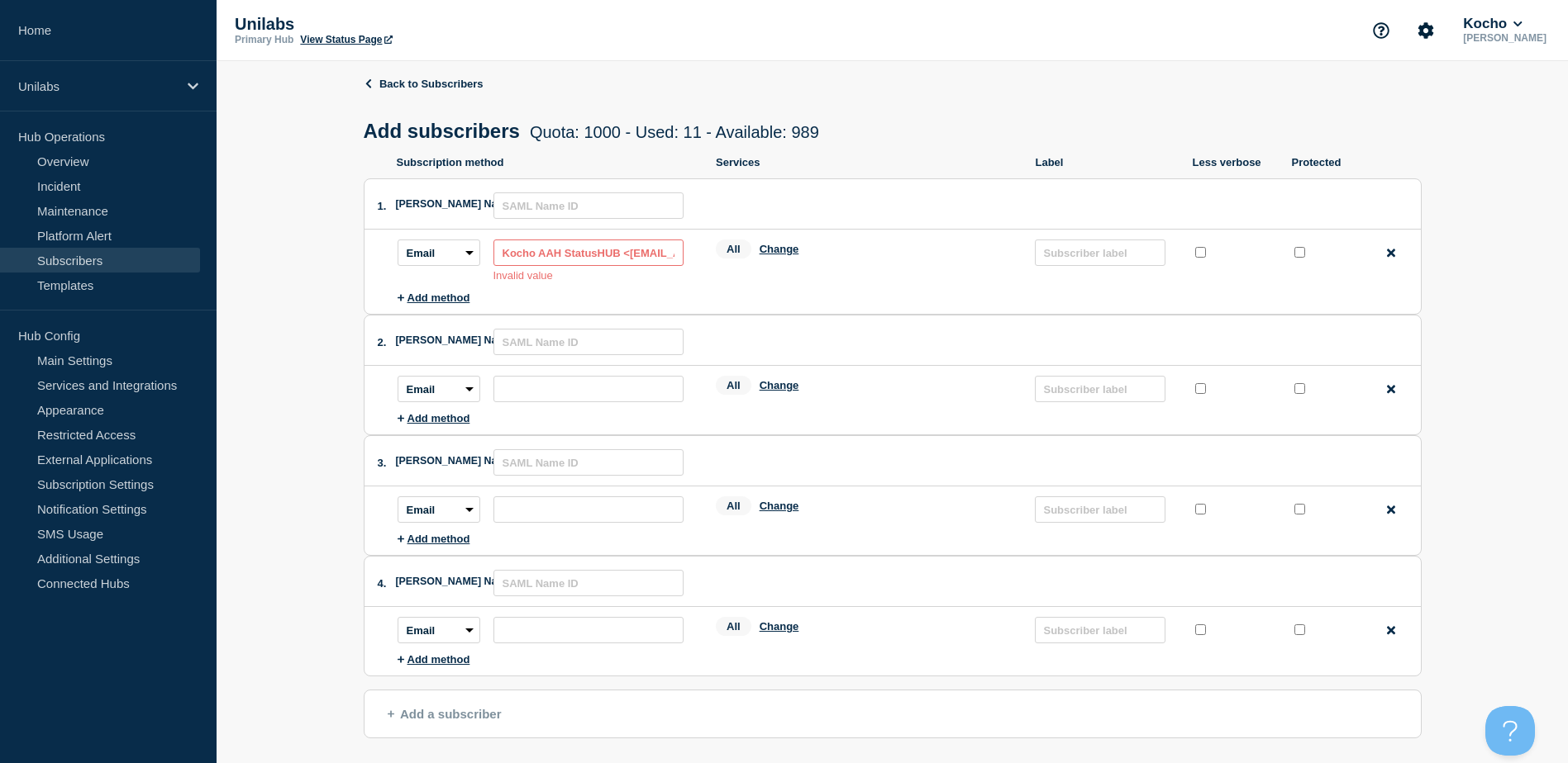
drag, startPoint x: 666, startPoint y: 257, endPoint x: 631, endPoint y: 257, distance: 35.0
click at [631, 257] on input "Kocho AAH StatusHUB <KochoAAHStatusHUB@kocho.co.uk>" at bounding box center [588, 252] width 190 height 26
paste input "AAHStatusHUB@kocho.co.uk"
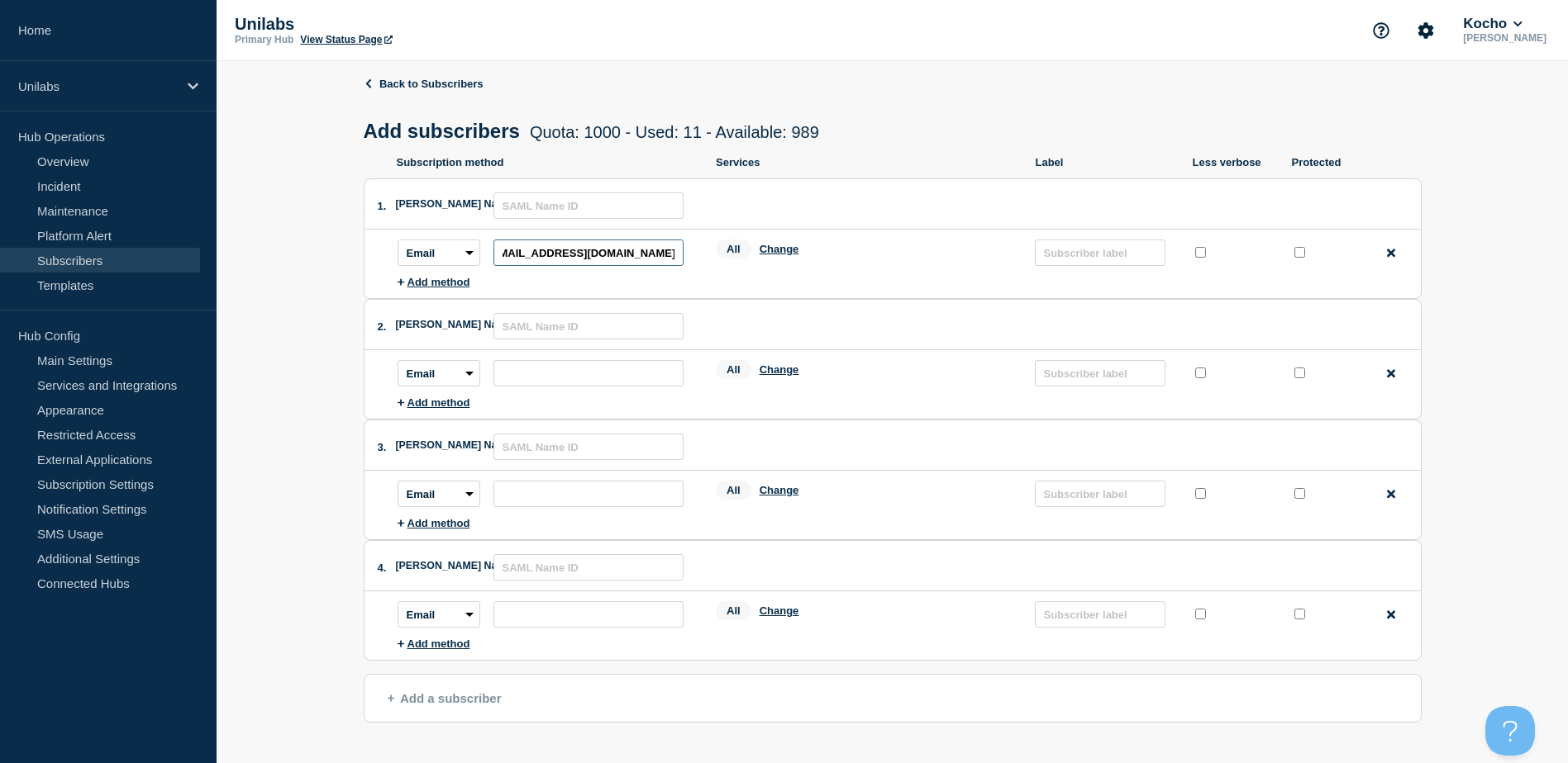
type input "KochoAAHStatusHUB@kocho.co.uk"
click at [836, 295] on li "1. SAML Name ID: Subscription method: Email SMS Webhook Slack Teams Address: Ko…" at bounding box center [892, 238] width 1058 height 120
click at [825, 293] on li "1. SAML Name ID: Subscription method: Email SMS Webhook Slack Teams Address: Ko…" at bounding box center [892, 238] width 1058 height 120
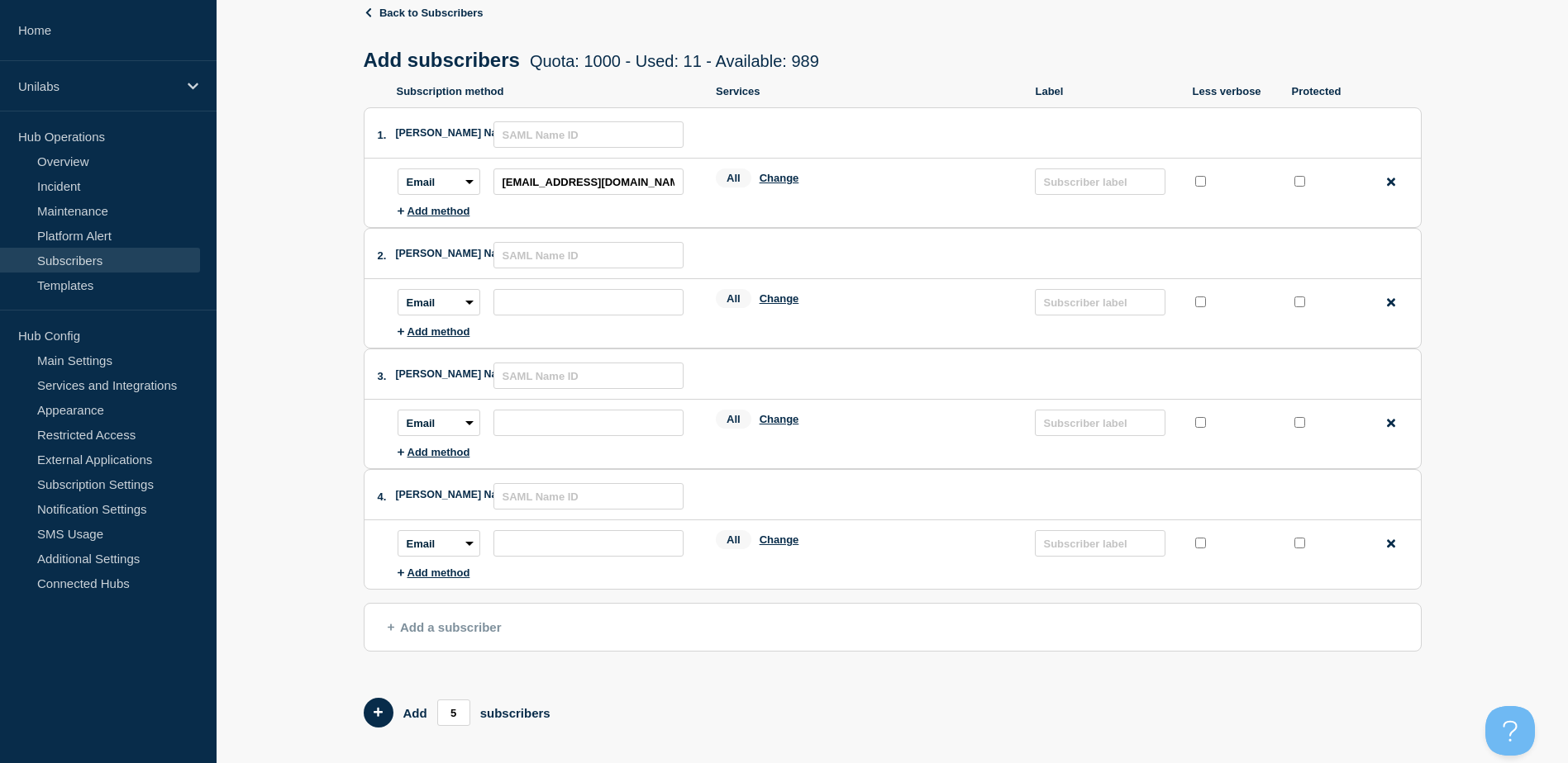
scroll to position [152, 0]
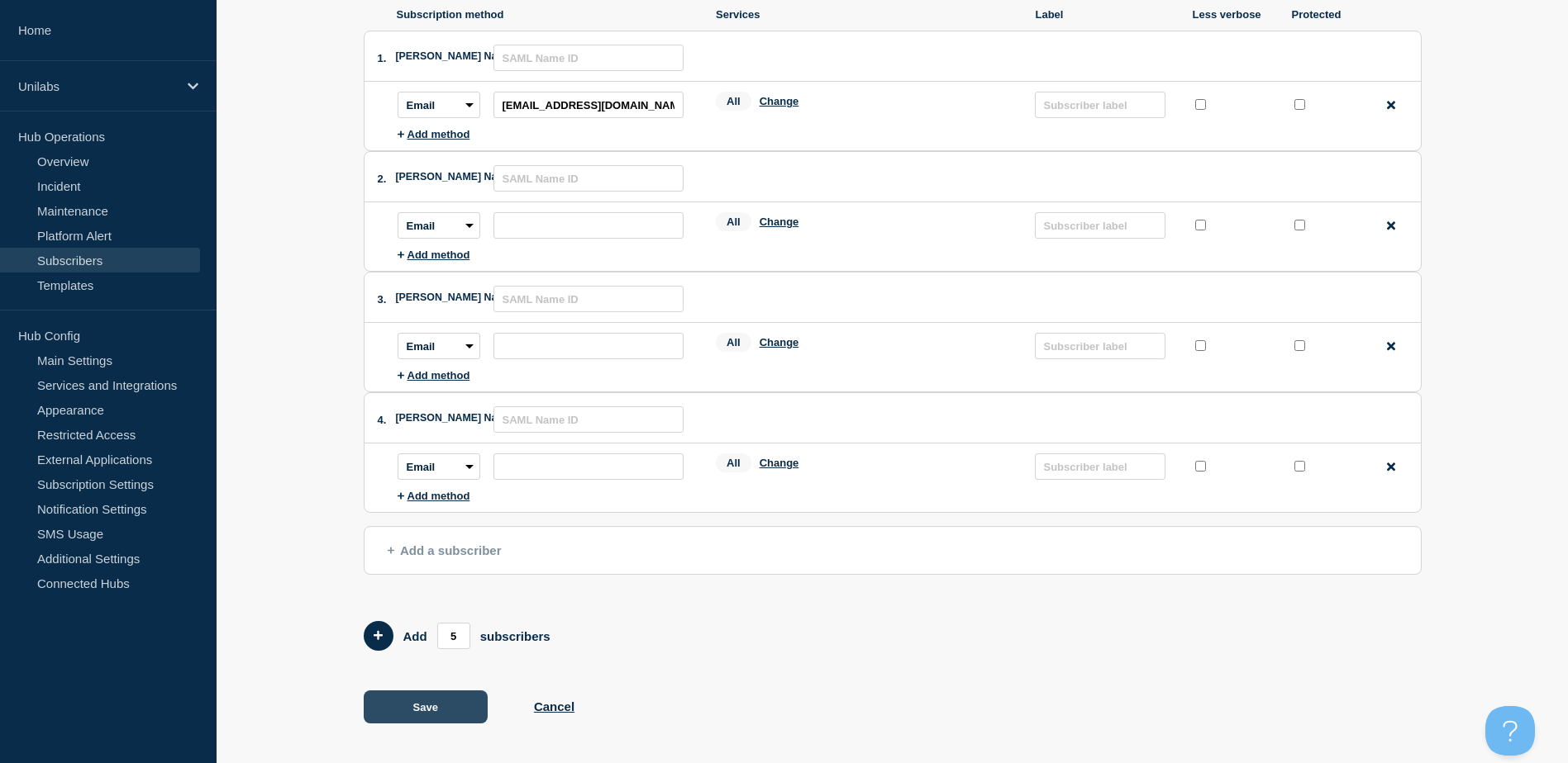
click at [436, 692] on button "Save" at bounding box center [425, 707] width 124 height 33
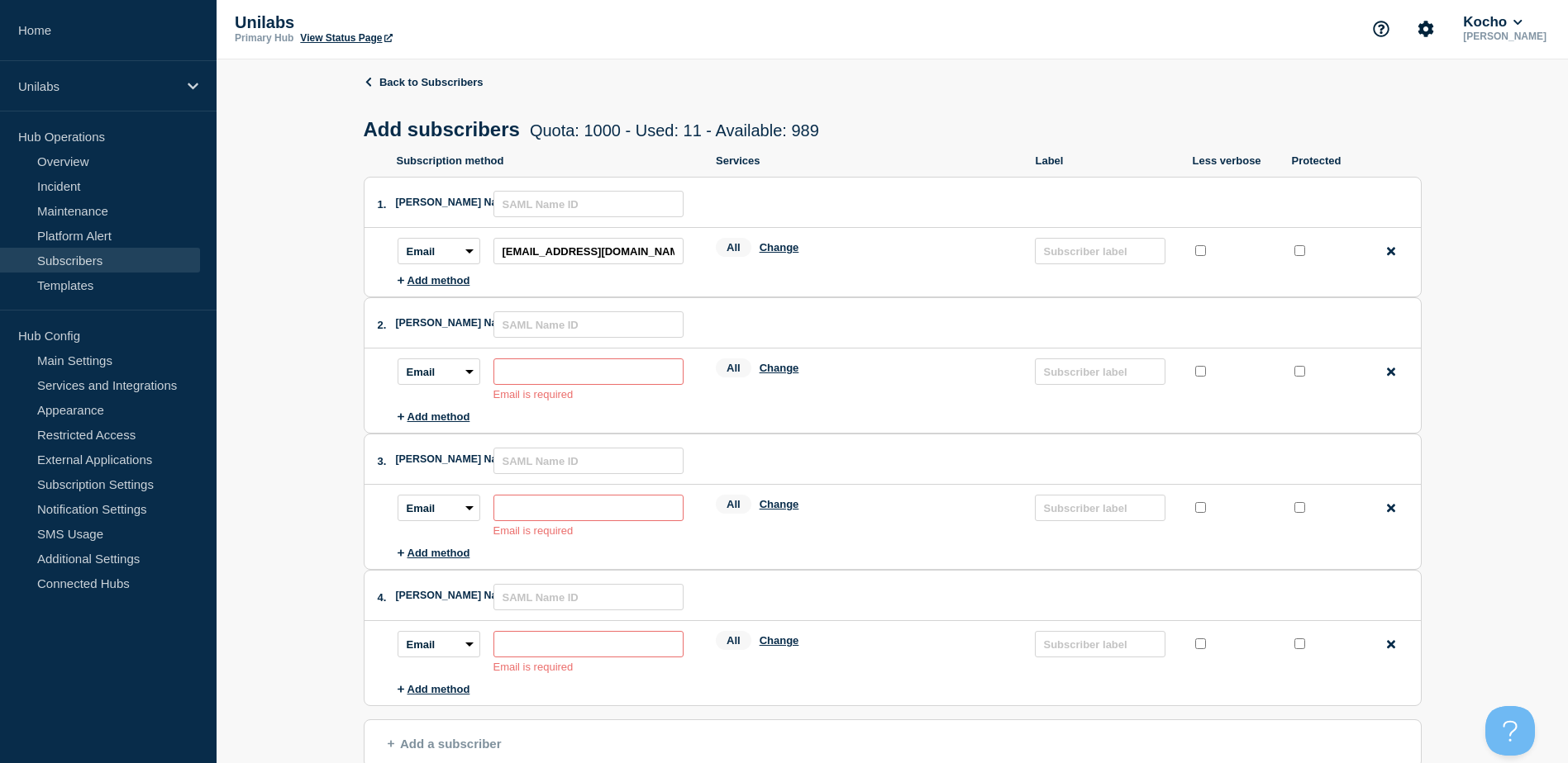
scroll to position [0, 0]
click at [1394, 380] on icon at bounding box center [1391, 374] width 9 height 13
click at [1391, 377] on icon at bounding box center [1391, 373] width 9 height 9
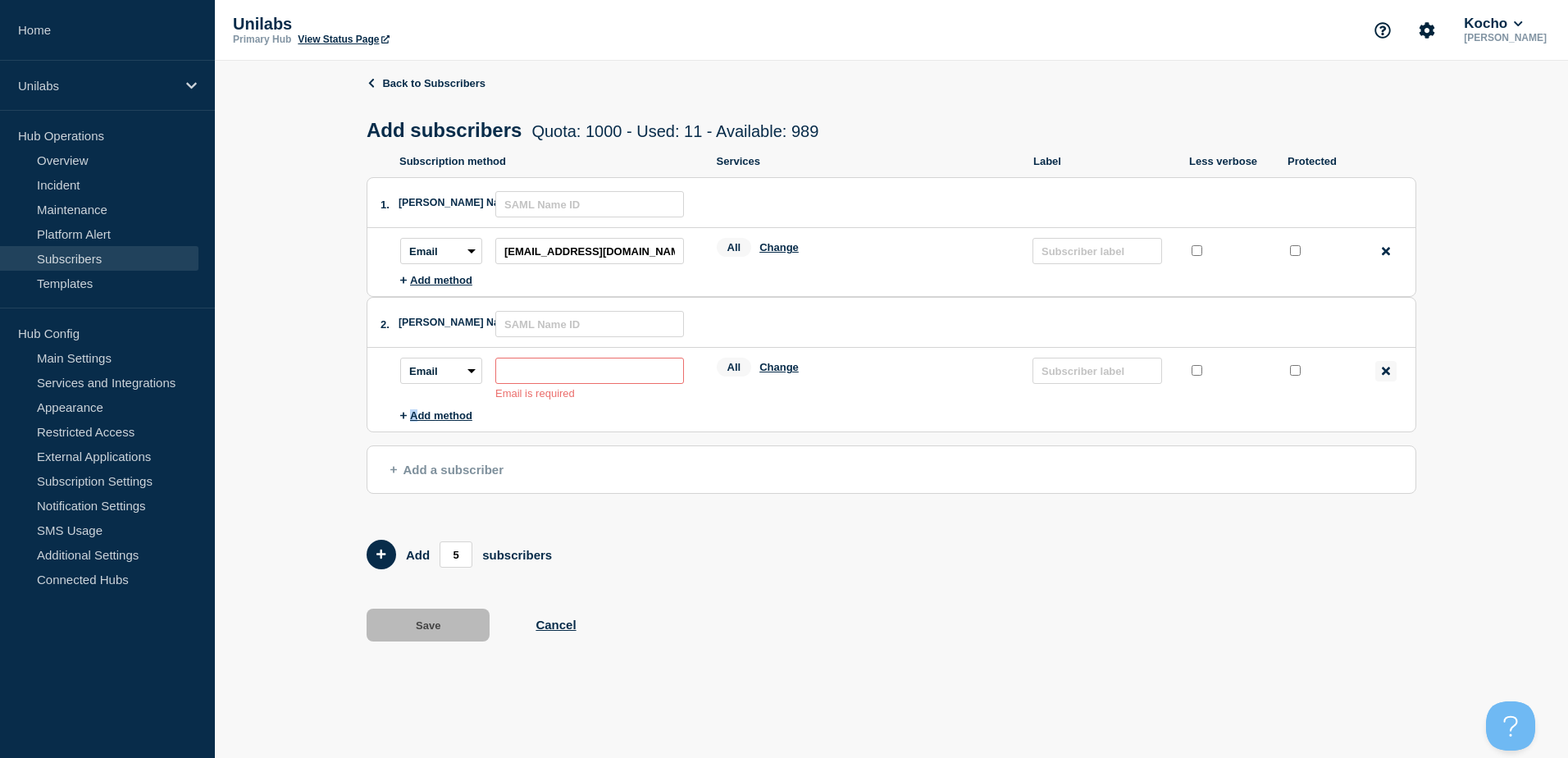
click at [1380, 374] on div "Remove method" at bounding box center [1386, 370] width 21 height 20
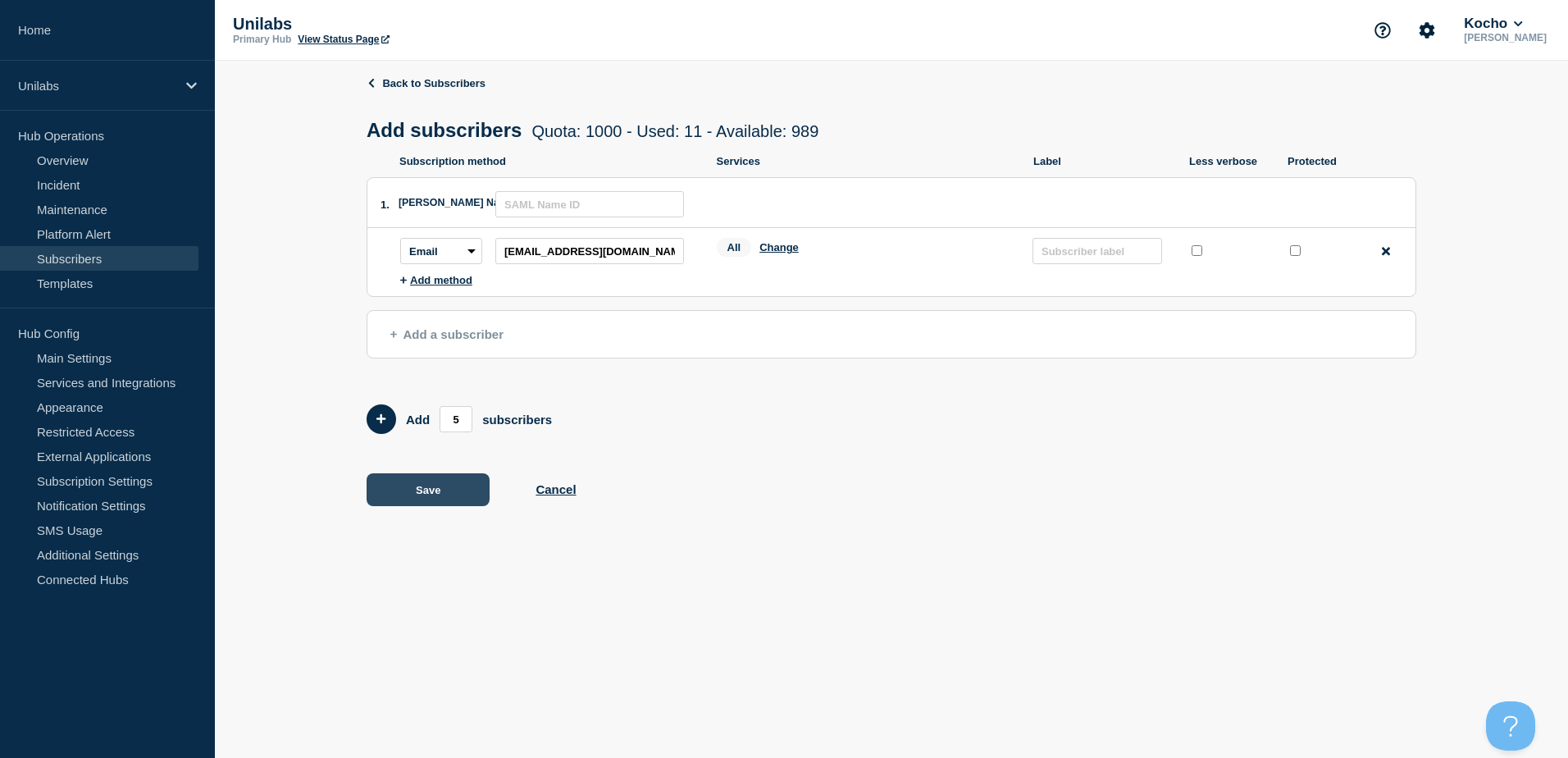
click at [440, 496] on button "Save" at bounding box center [428, 490] width 123 height 33
